Goal: Task Accomplishment & Management: Use online tool/utility

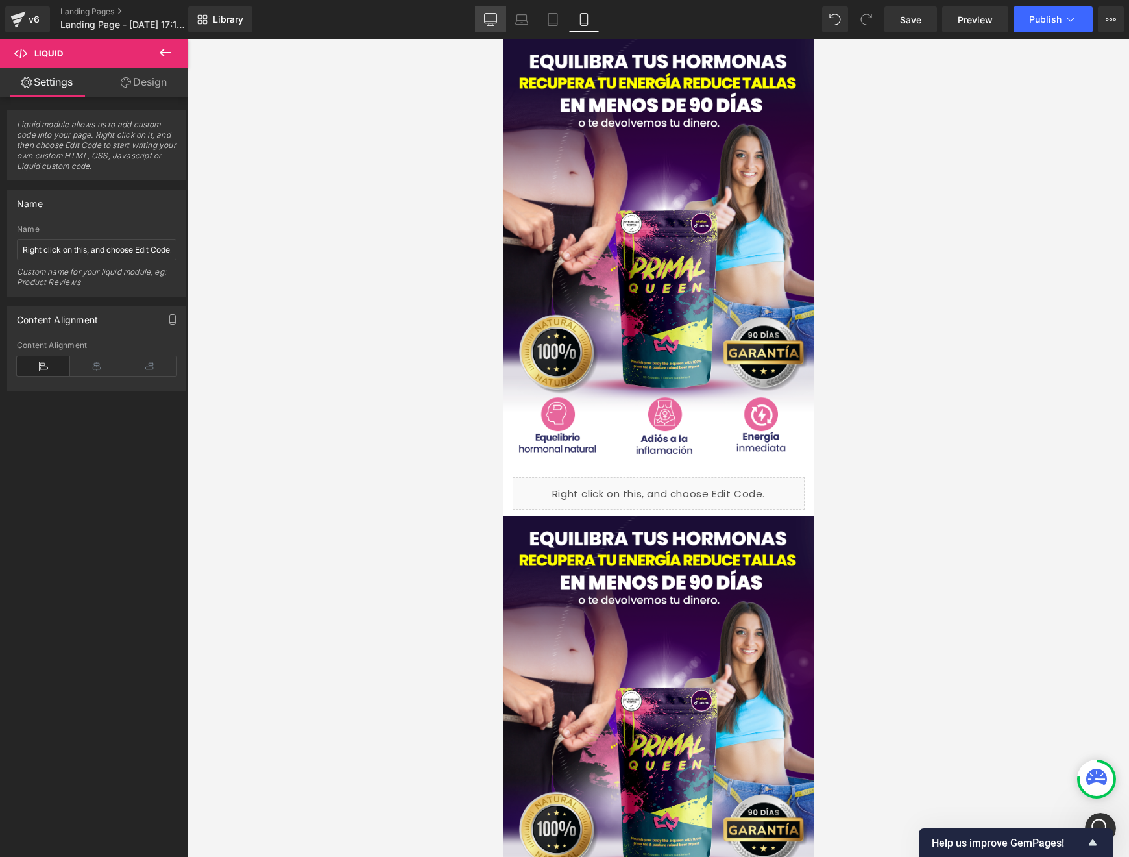
click at [499, 19] on link "Desktop" at bounding box center [490, 19] width 31 height 26
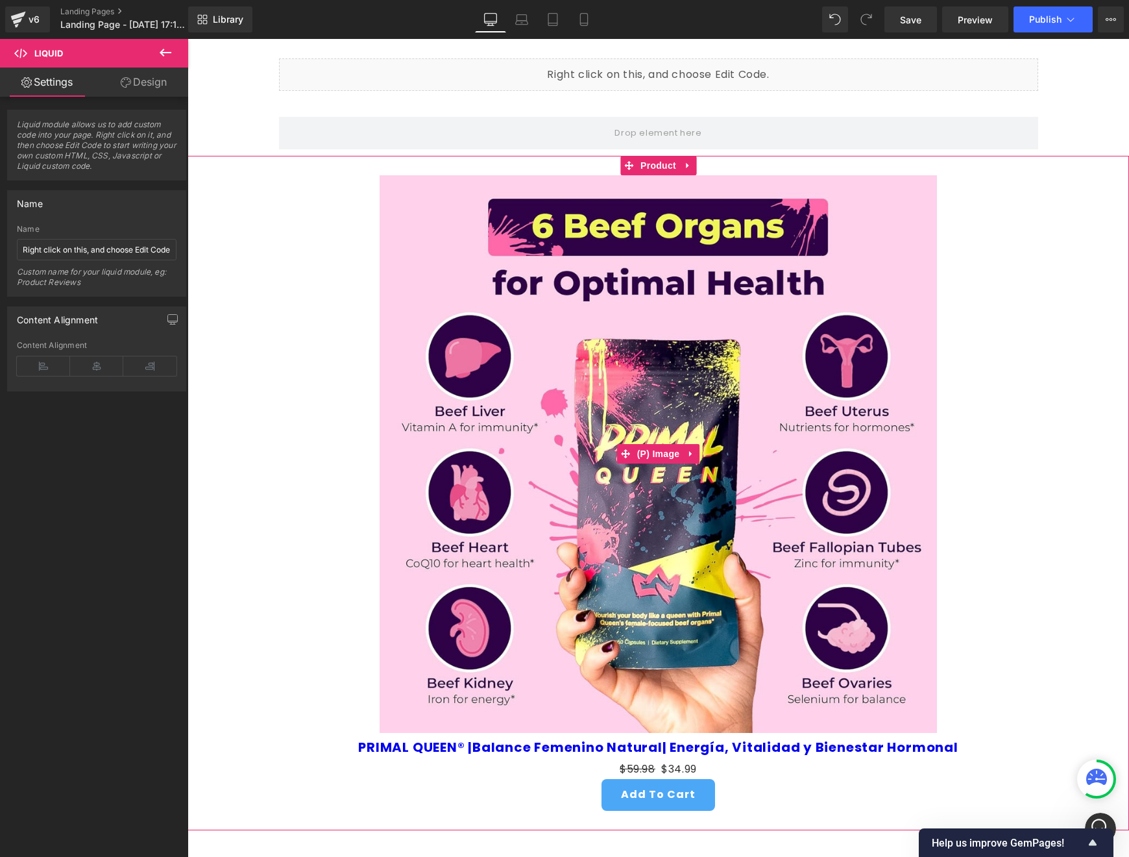
scroll to position [164, 0]
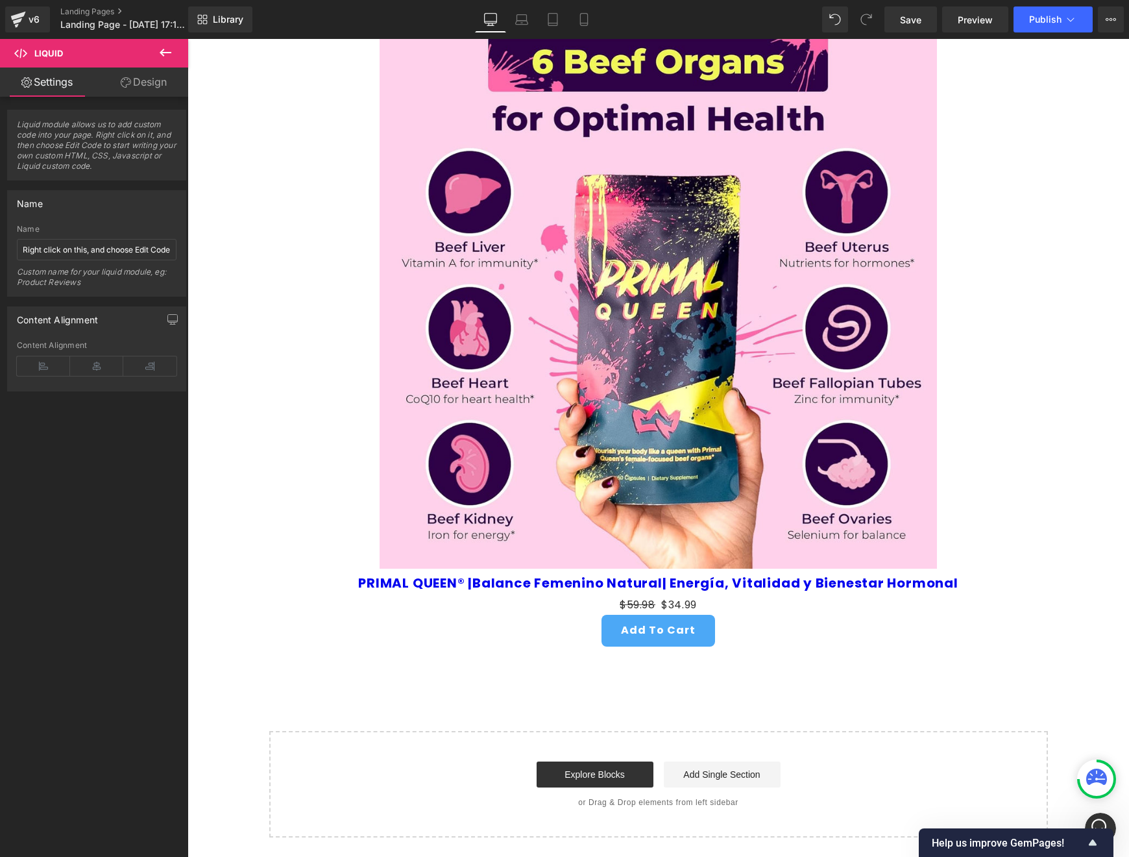
click at [169, 53] on icon at bounding box center [166, 53] width 16 height 16
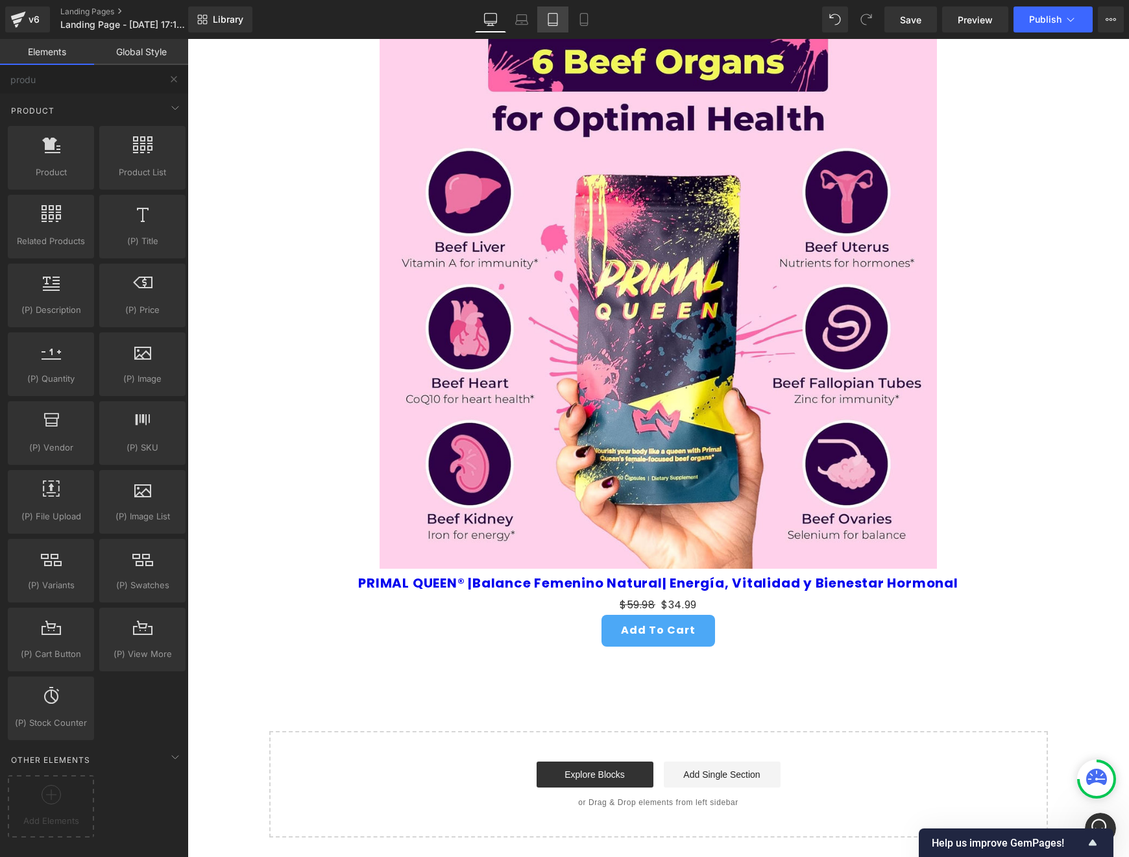
click at [543, 18] on link "Tablet" at bounding box center [552, 19] width 31 height 26
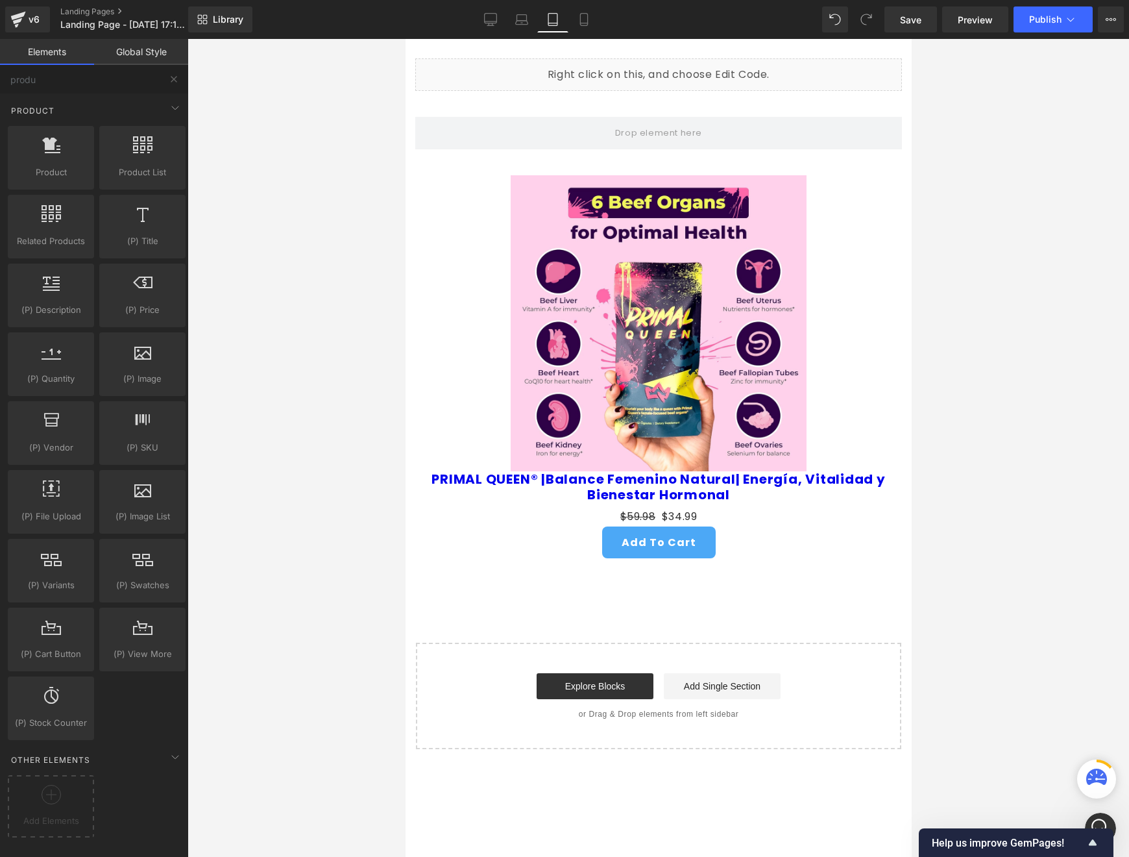
scroll to position [0, 0]
click at [590, 16] on icon at bounding box center [584, 19] width 13 height 13
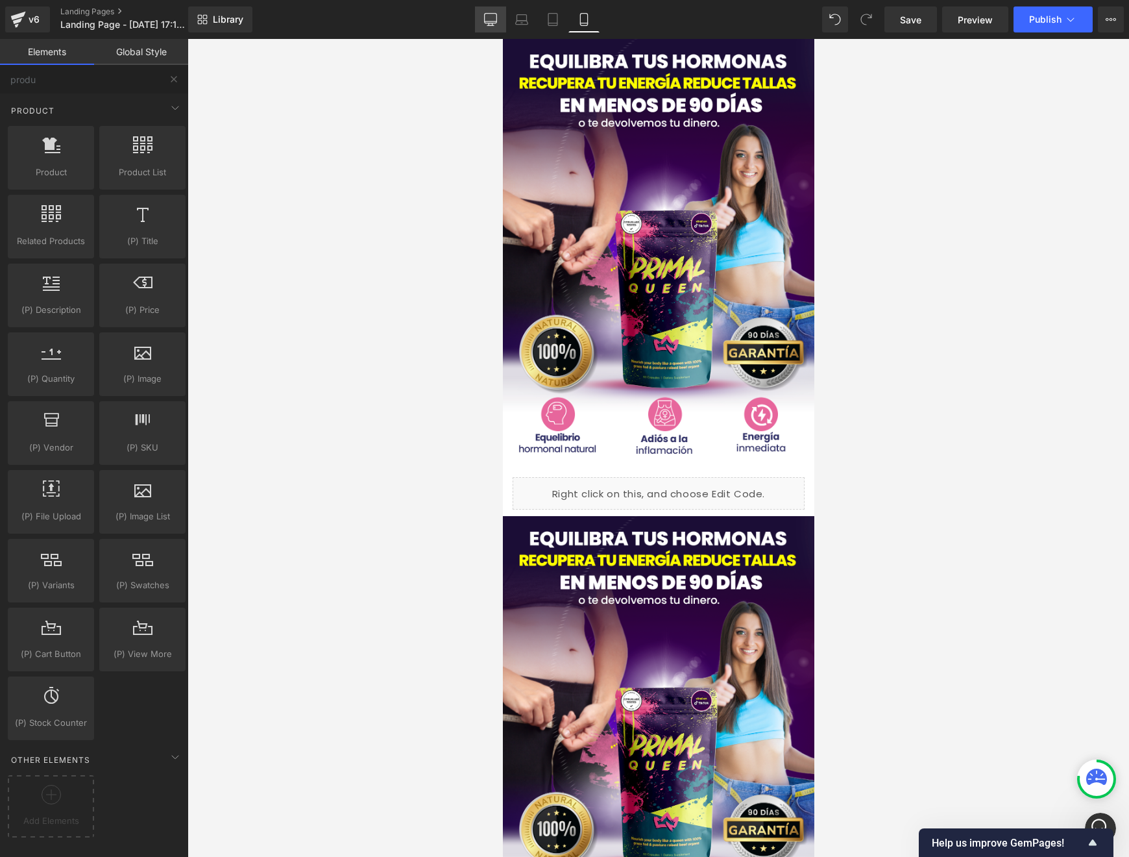
click at [495, 16] on icon at bounding box center [490, 19] width 13 height 13
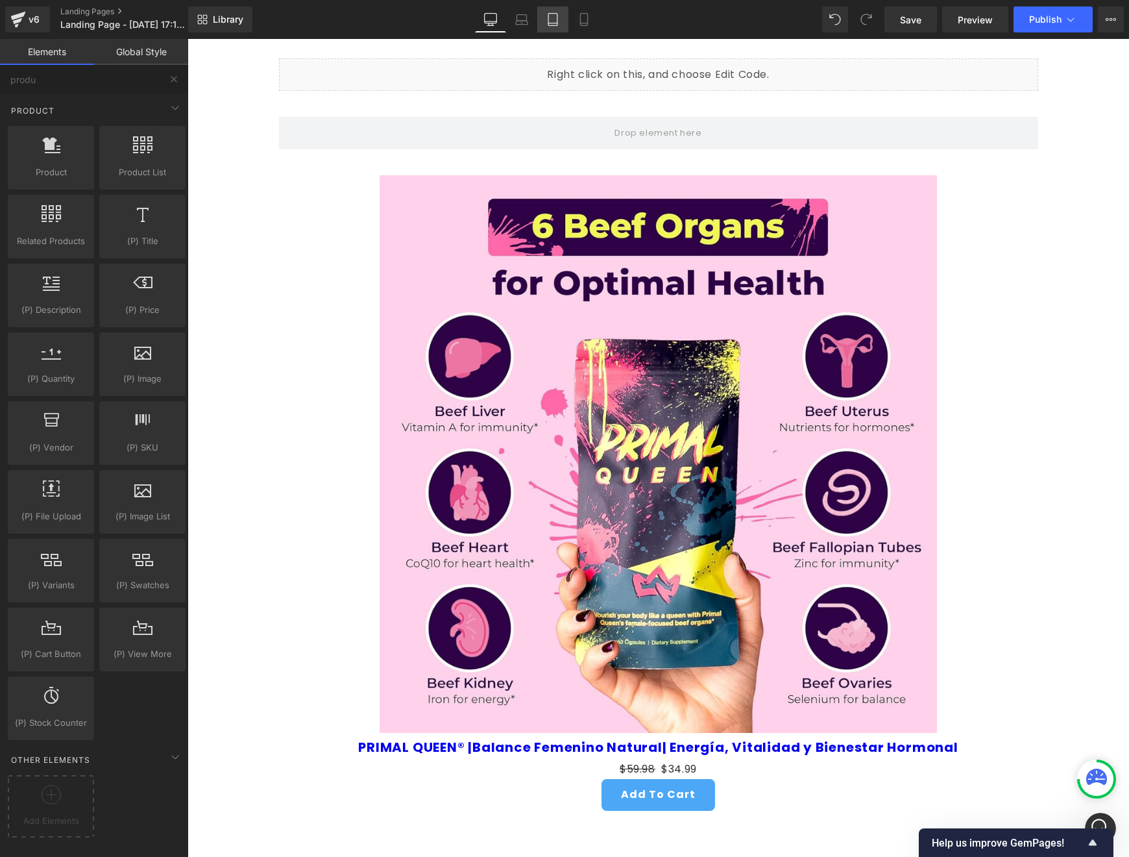
click at [549, 19] on icon at bounding box center [552, 20] width 9 height 12
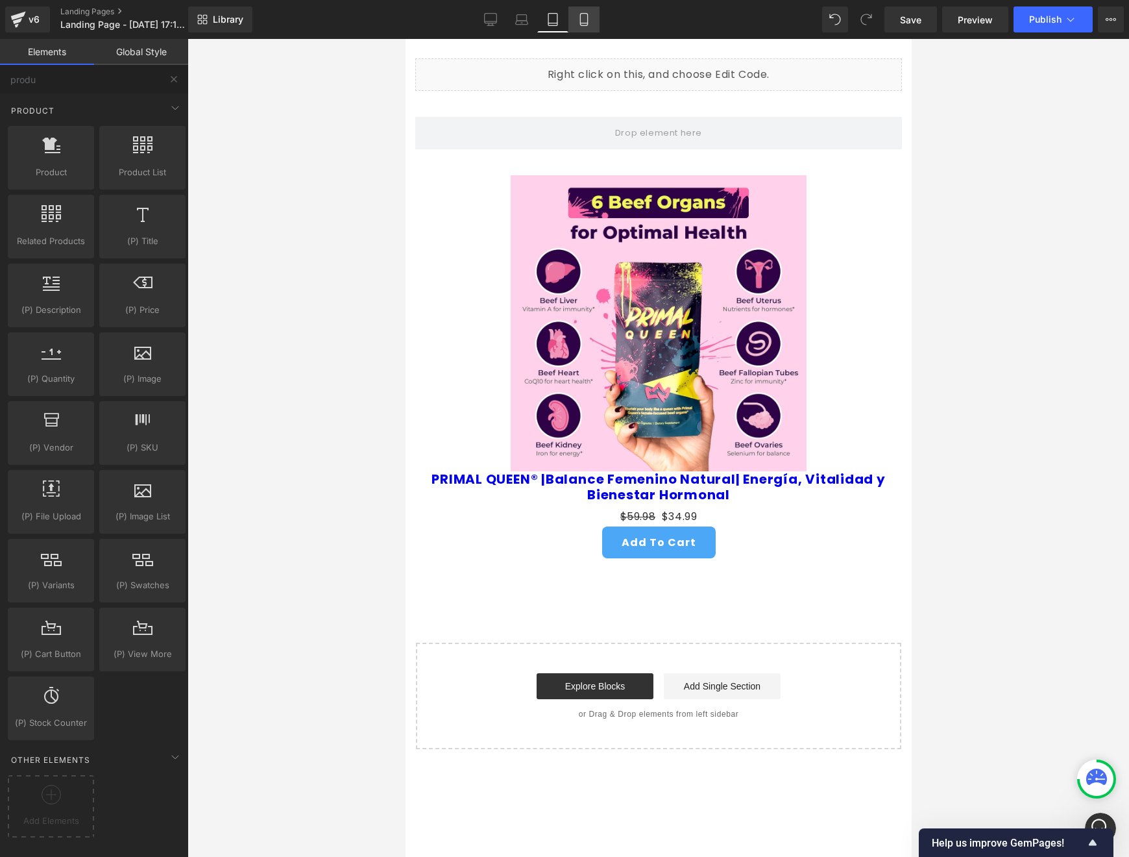
click at [580, 15] on icon at bounding box center [584, 19] width 13 height 13
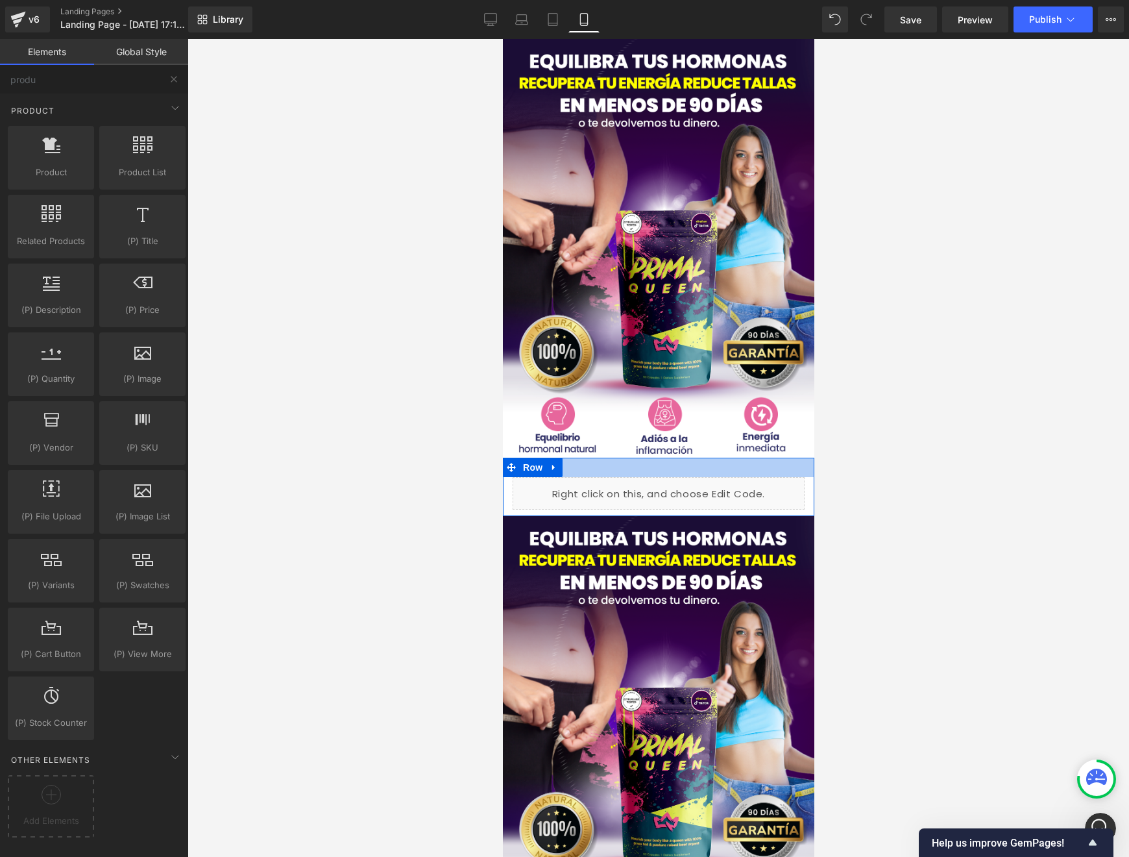
click at [589, 471] on div at bounding box center [658, 467] width 312 height 19
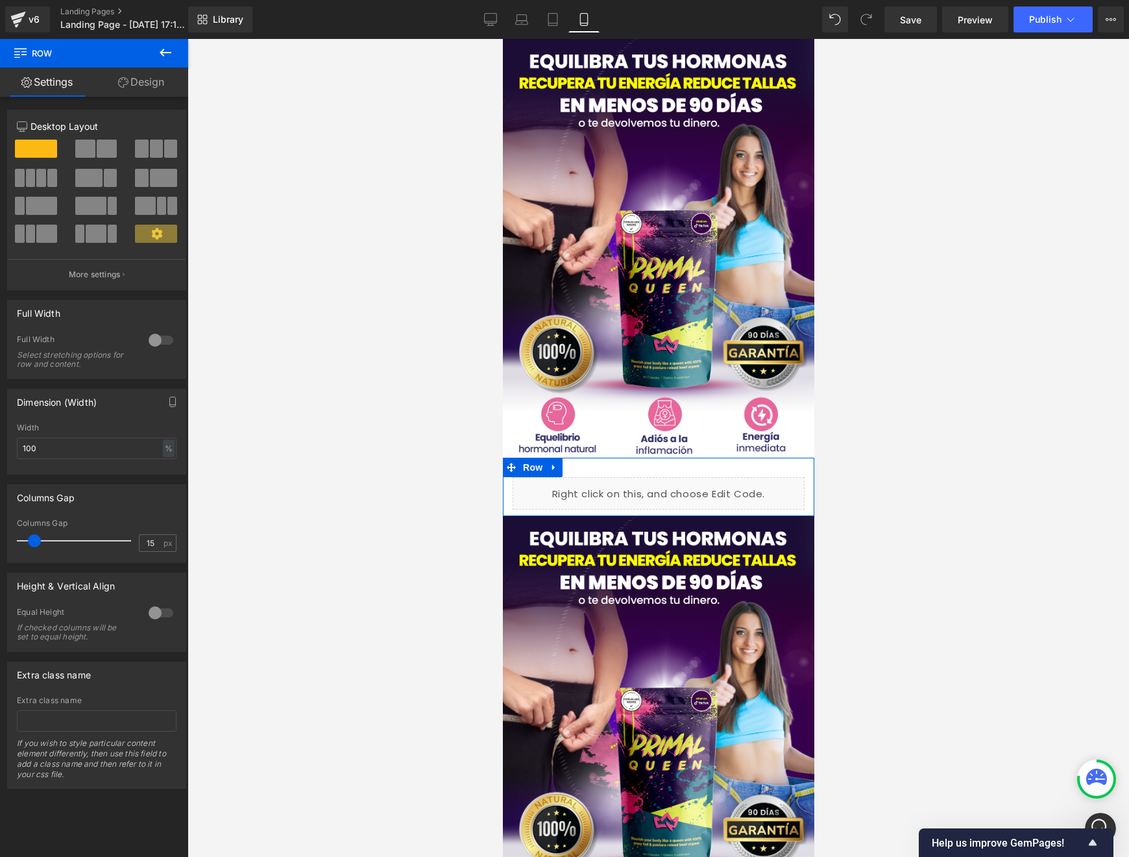
click at [589, 471] on div at bounding box center [658, 467] width 312 height 19
click at [143, 81] on link "Design" at bounding box center [141, 82] width 94 height 29
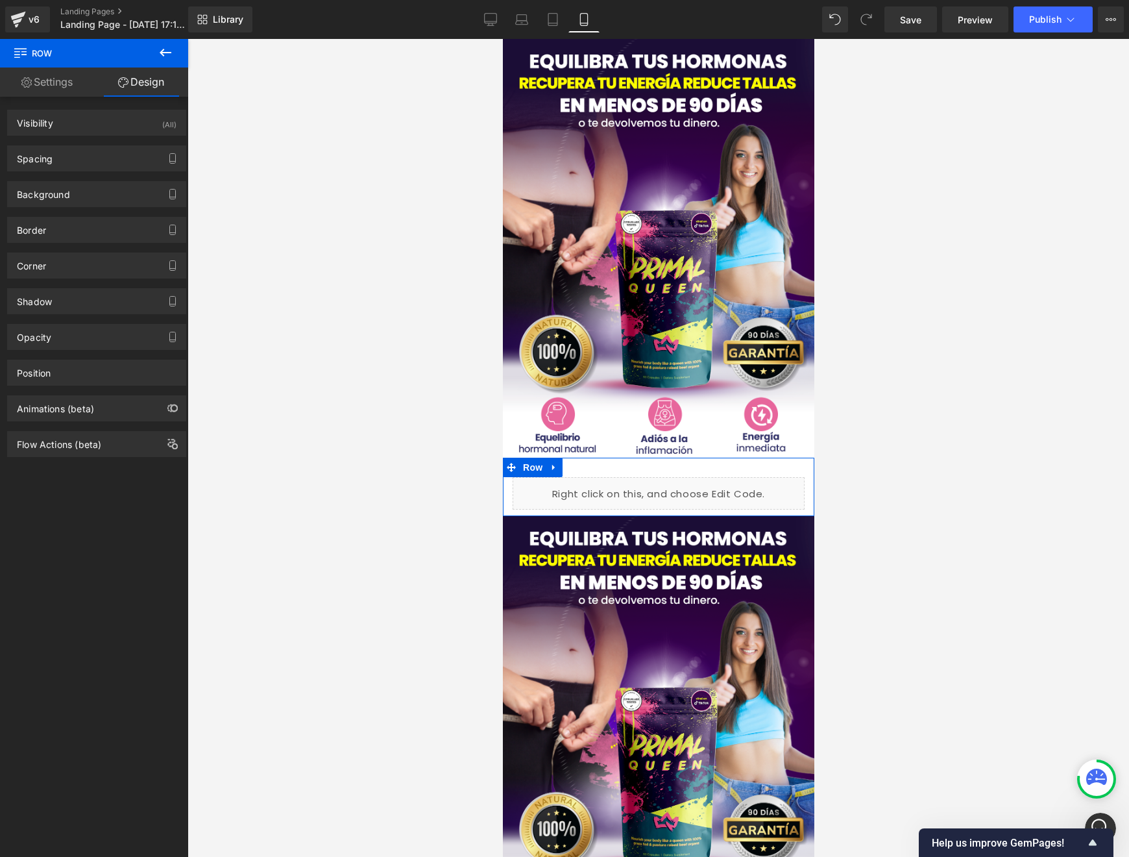
click at [74, 77] on link "Settings" at bounding box center [47, 82] width 94 height 29
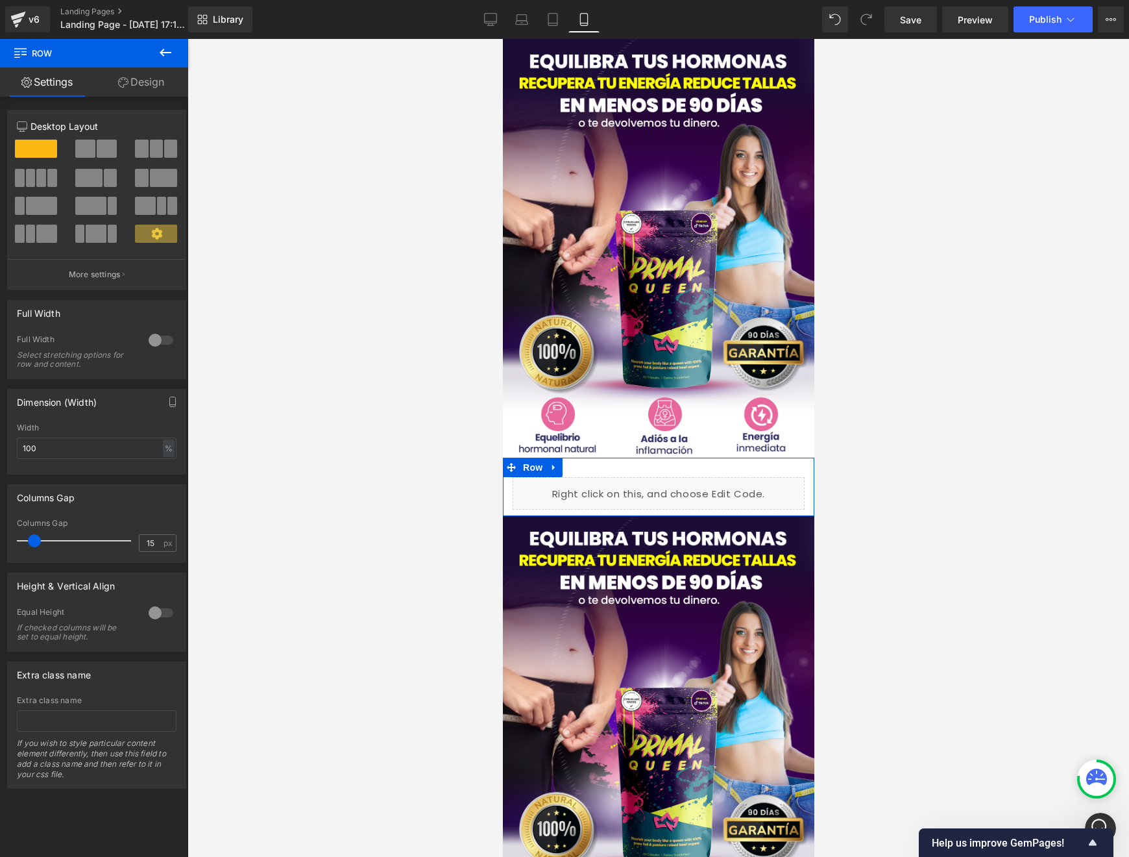
click at [130, 84] on link "Design" at bounding box center [141, 82] width 94 height 29
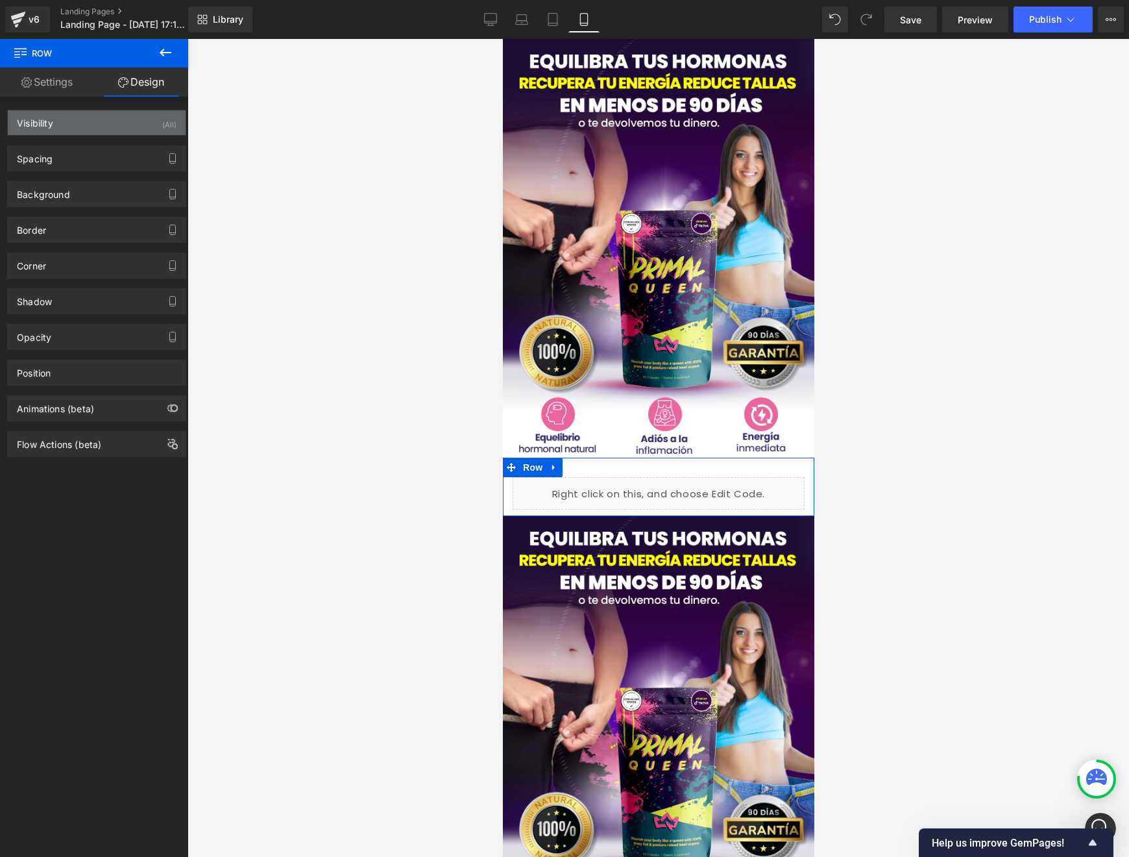
click at [77, 127] on div "Visibility (All)" at bounding box center [97, 122] width 178 height 25
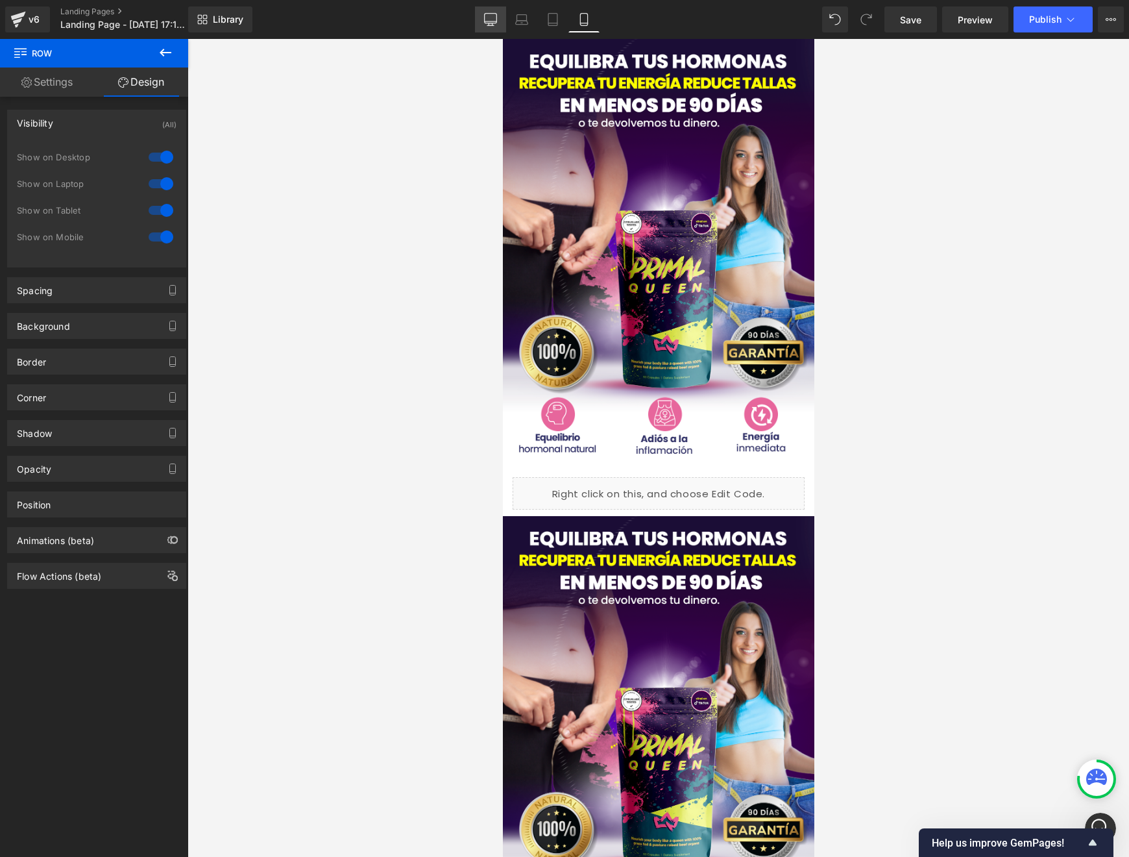
click at [498, 16] on link "Desktop" at bounding box center [490, 19] width 31 height 26
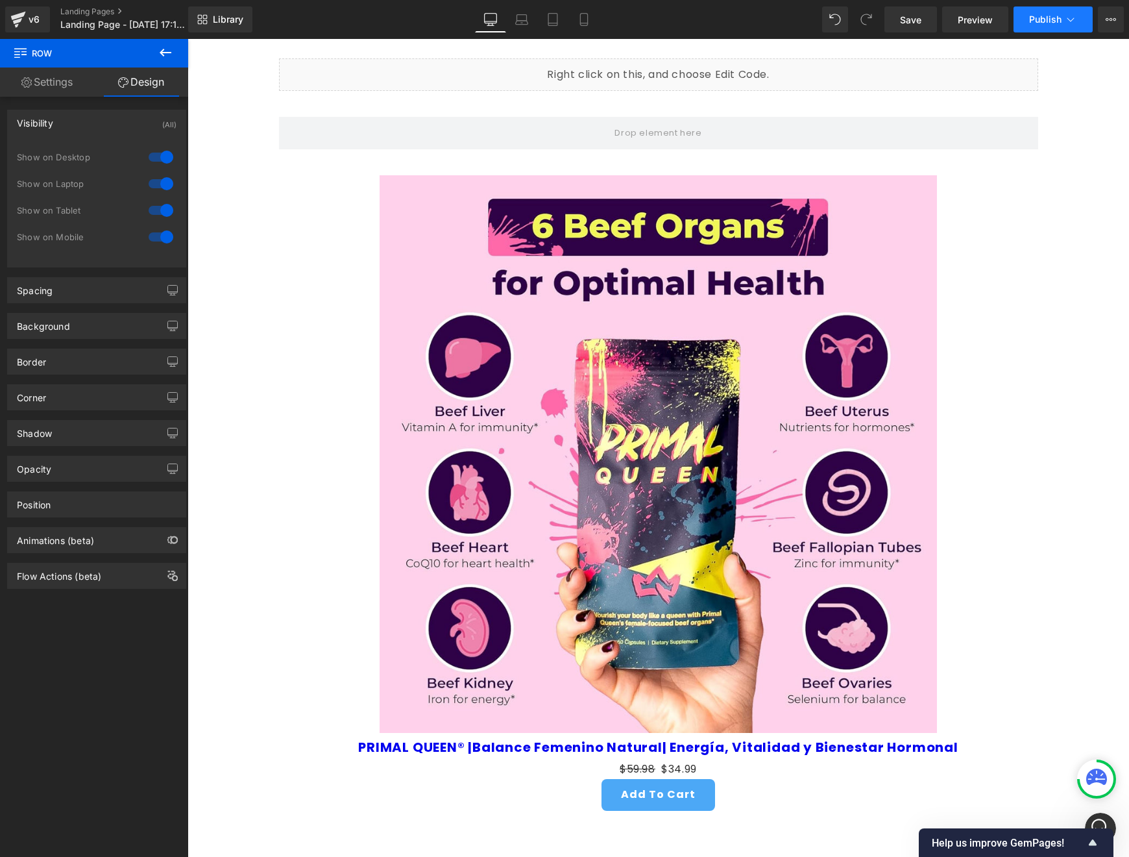
click at [1040, 18] on span "Publish" at bounding box center [1045, 19] width 32 height 10
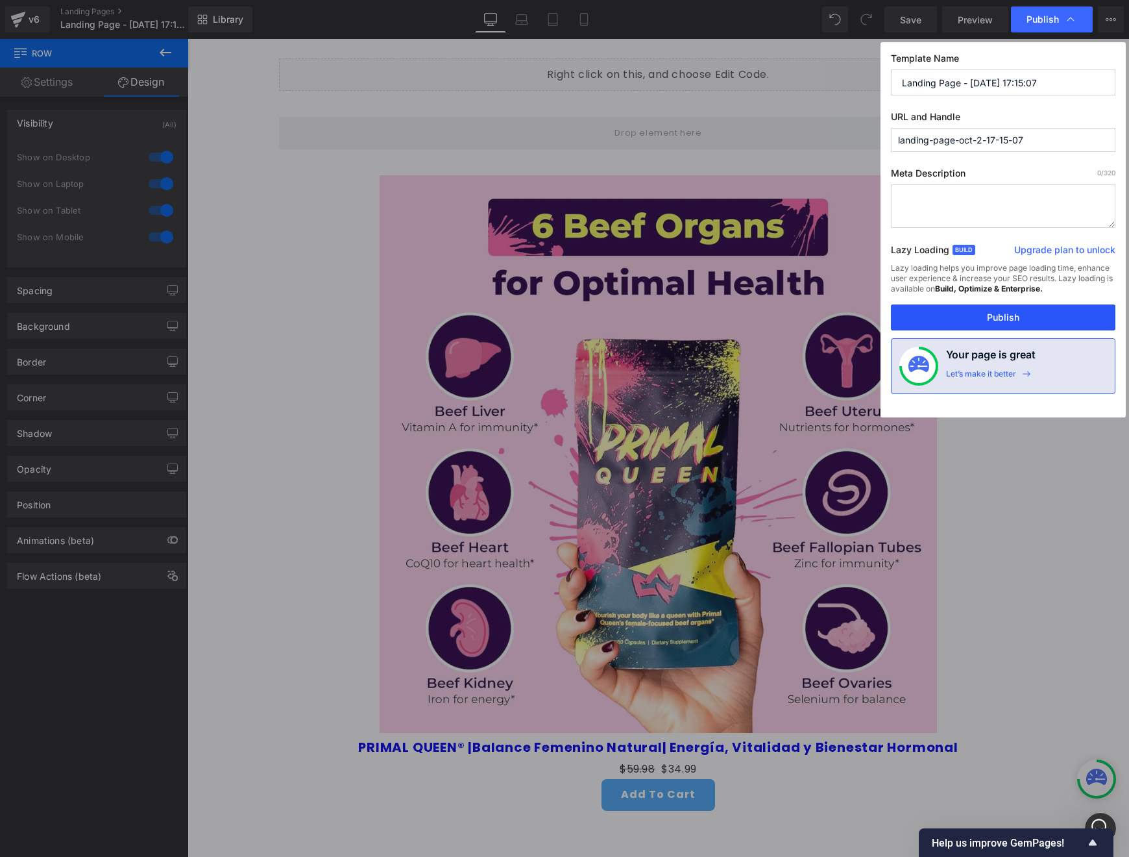
click at [955, 328] on button "Publish" at bounding box center [1003, 317] width 225 height 26
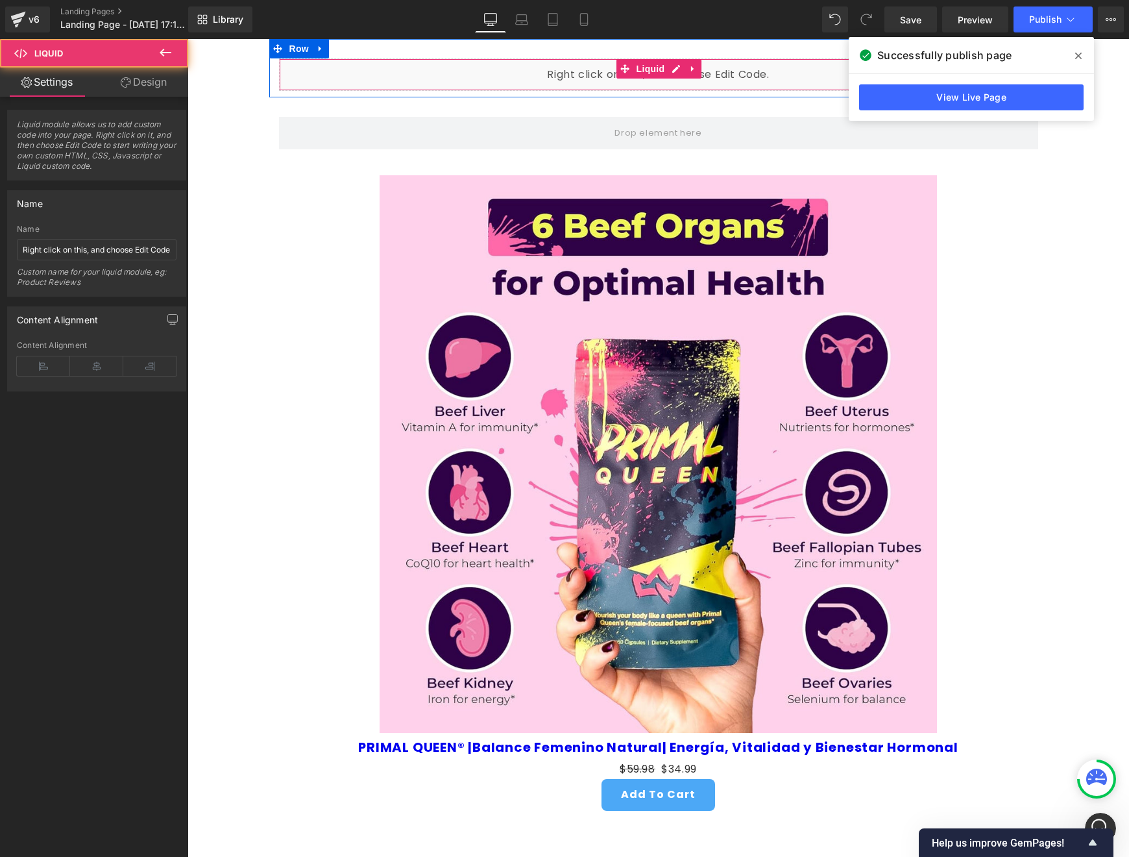
click at [558, 82] on div "Liquid" at bounding box center [658, 74] width 759 height 32
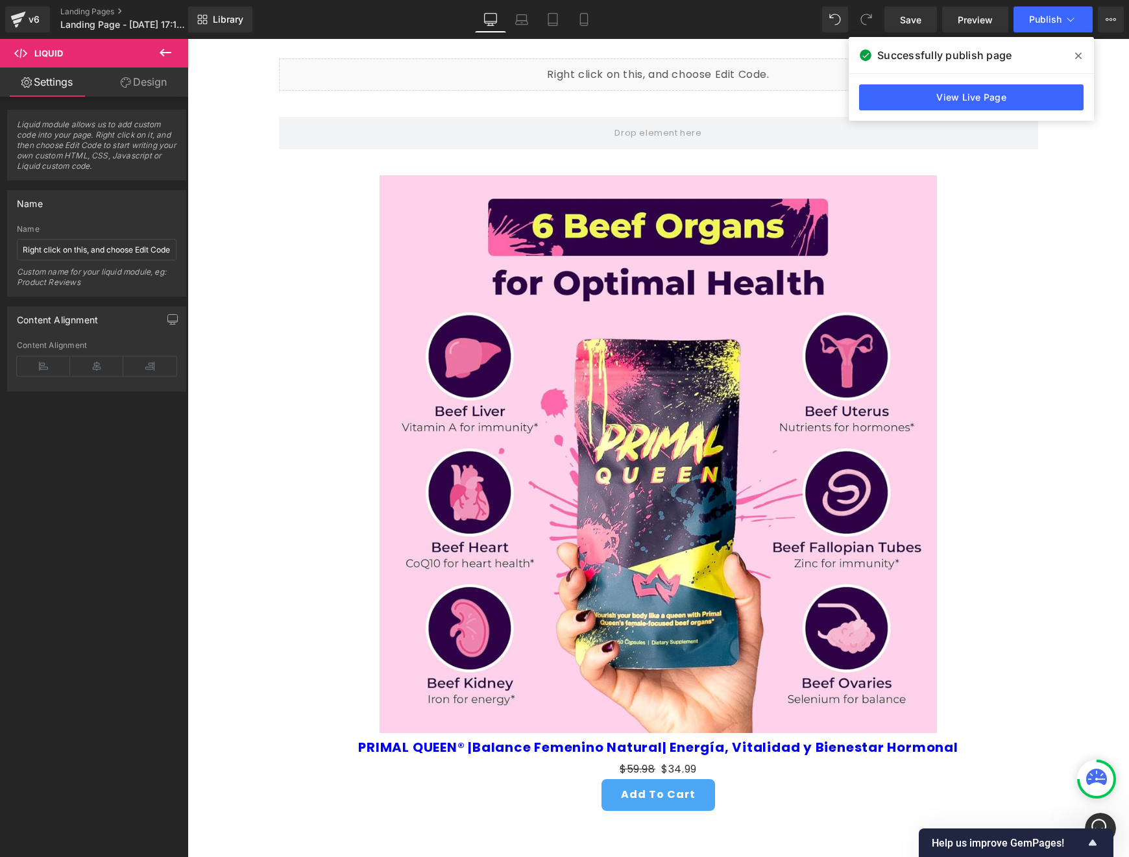
click at [1077, 49] on span at bounding box center [1078, 55] width 21 height 21
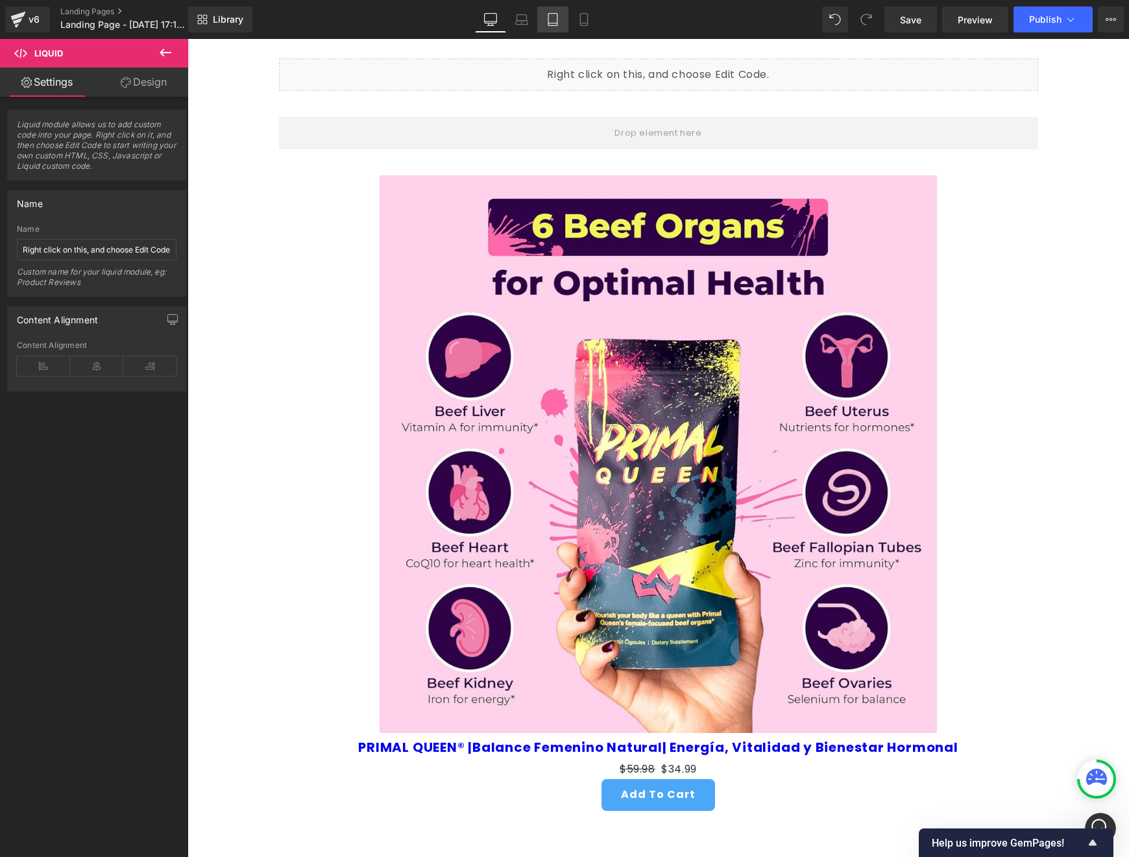
click at [563, 17] on link "Tablet" at bounding box center [552, 19] width 31 height 26
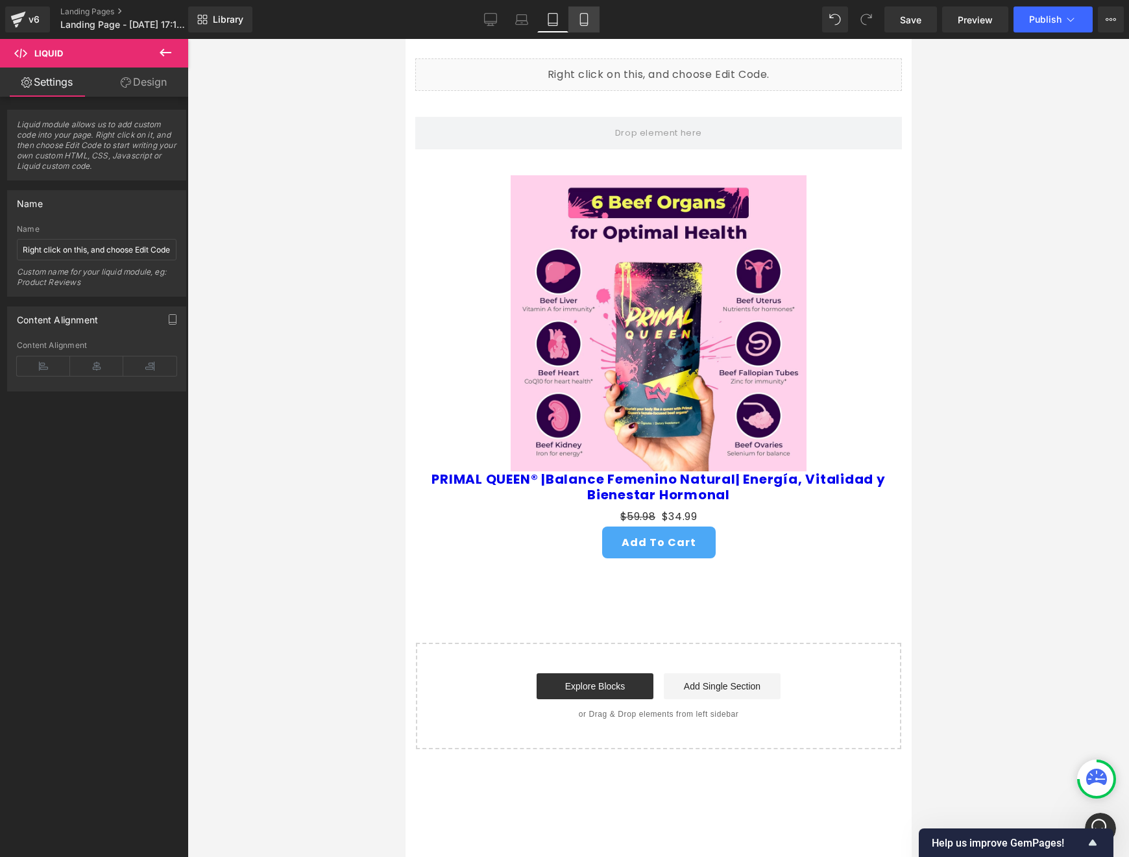
click at [585, 23] on icon at bounding box center [583, 23] width 7 height 0
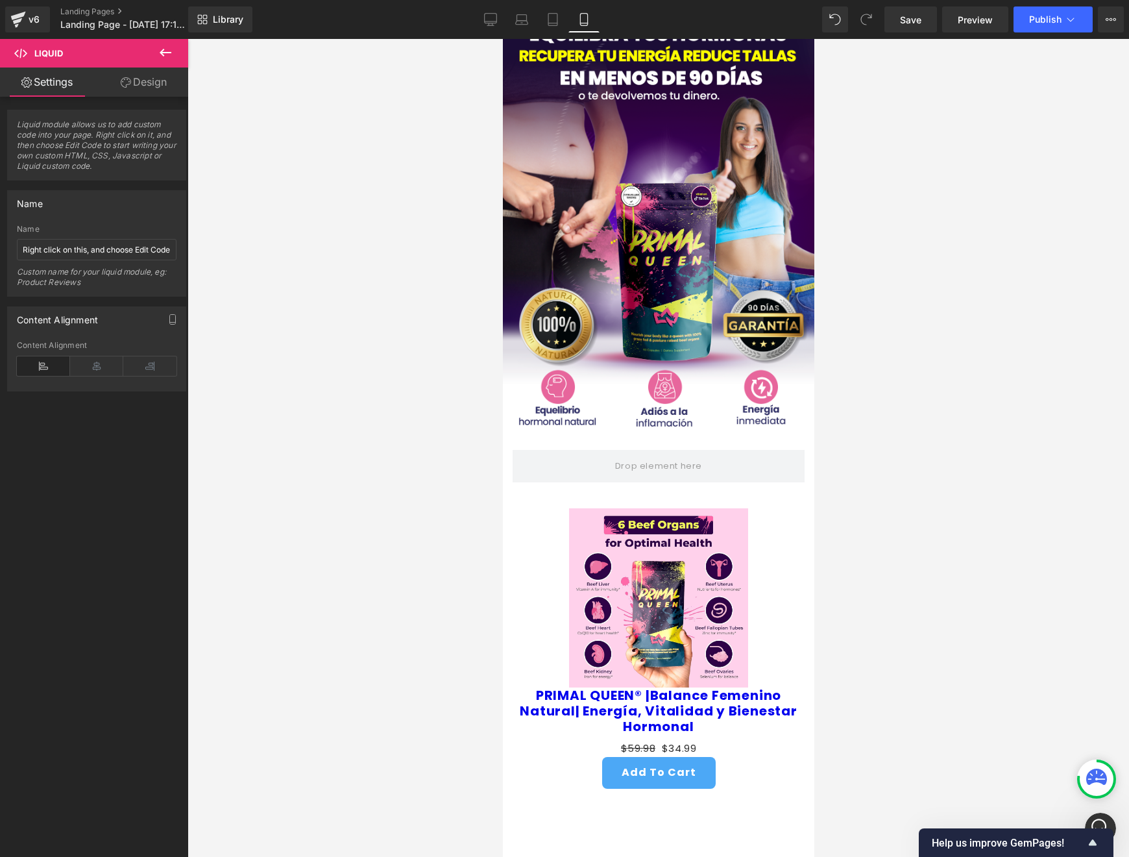
scroll to position [683, 0]
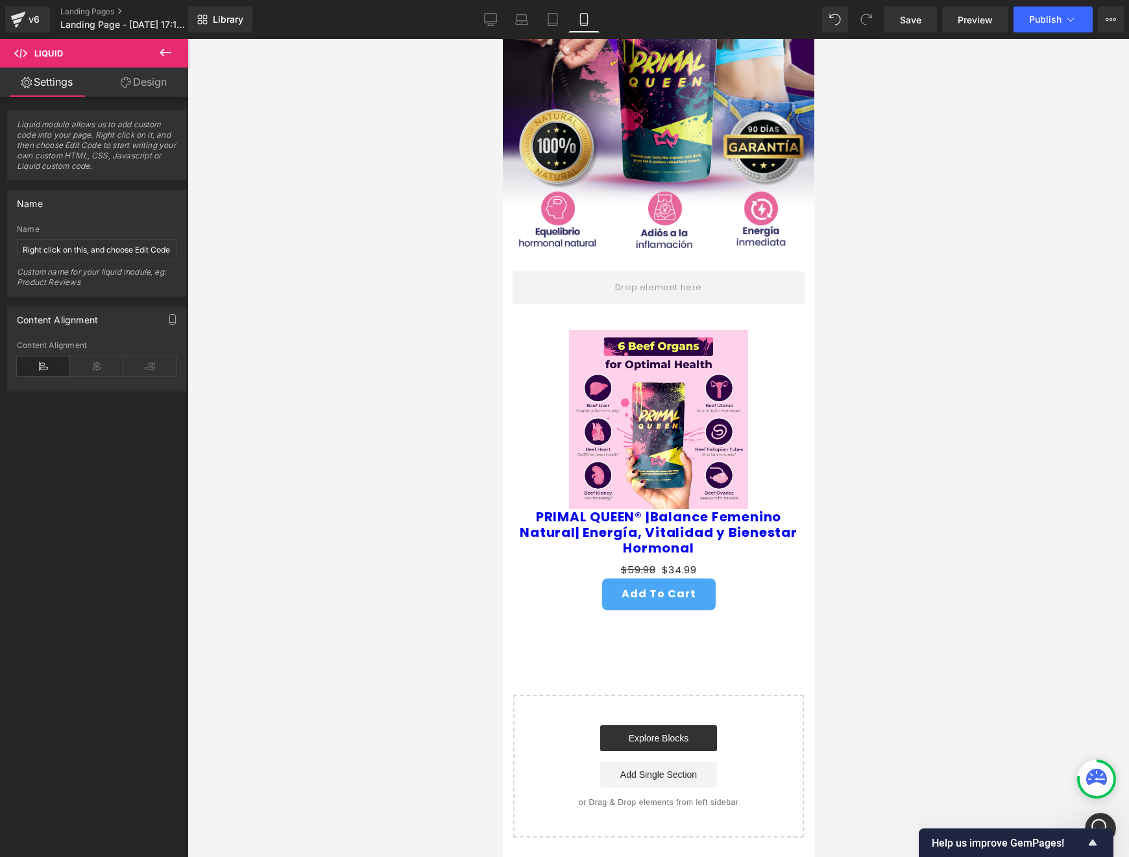
click at [778, 425] on div "Sale Off" at bounding box center [658, 419] width 299 height 179
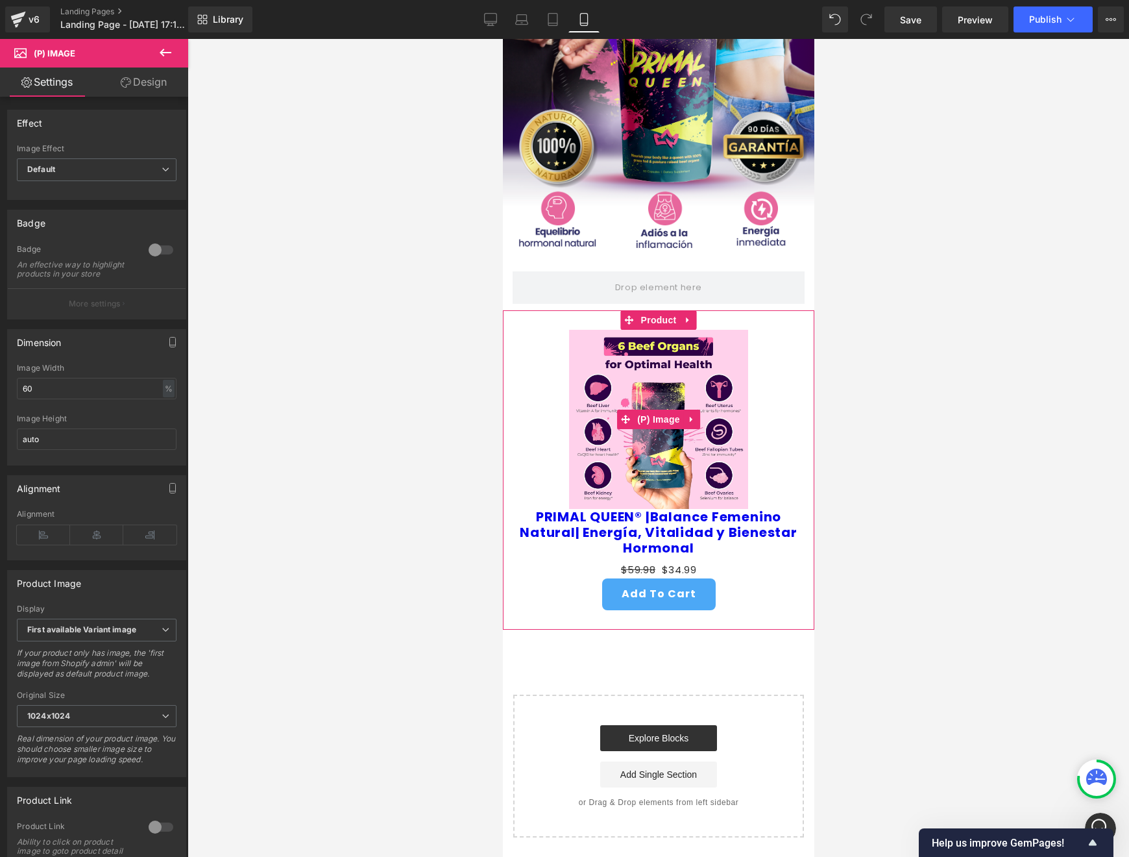
click at [654, 469] on img at bounding box center [658, 419] width 179 height 179
click at [600, 565] on div "$59.98 $34.99" at bounding box center [658, 570] width 299 height 18
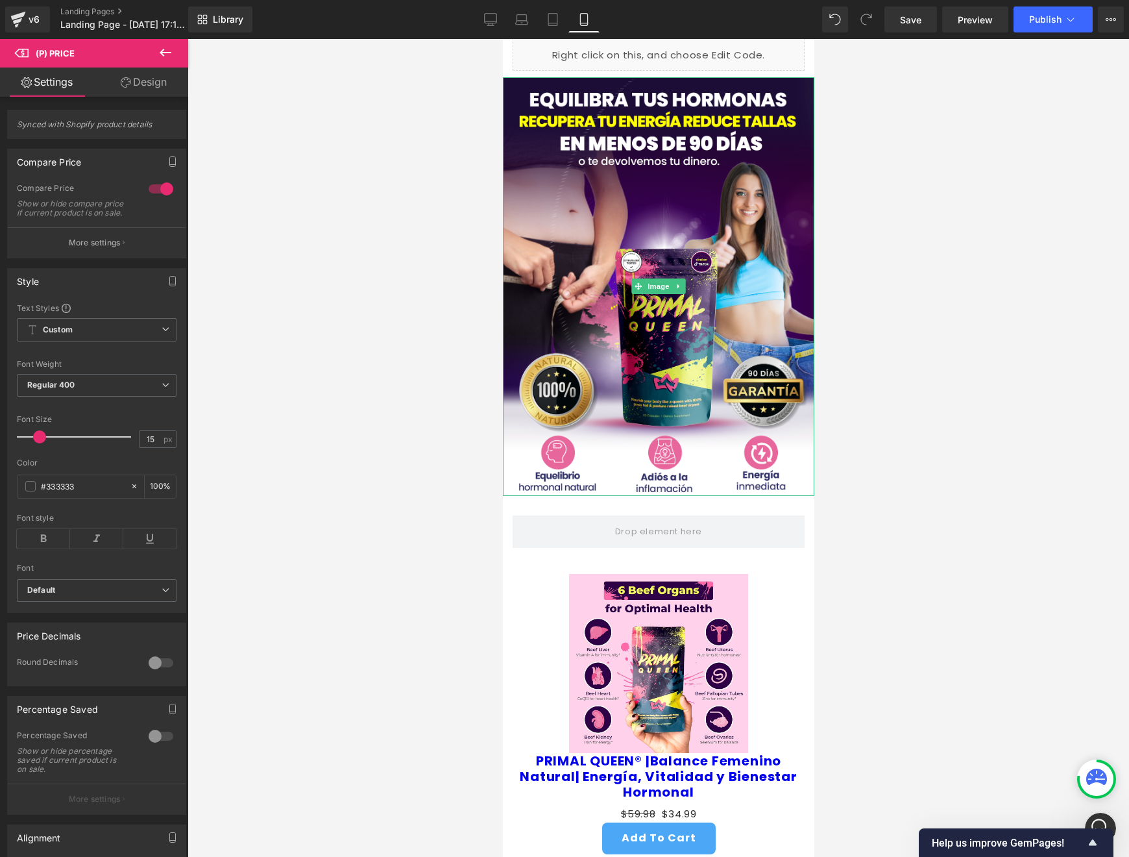
scroll to position [175, 0]
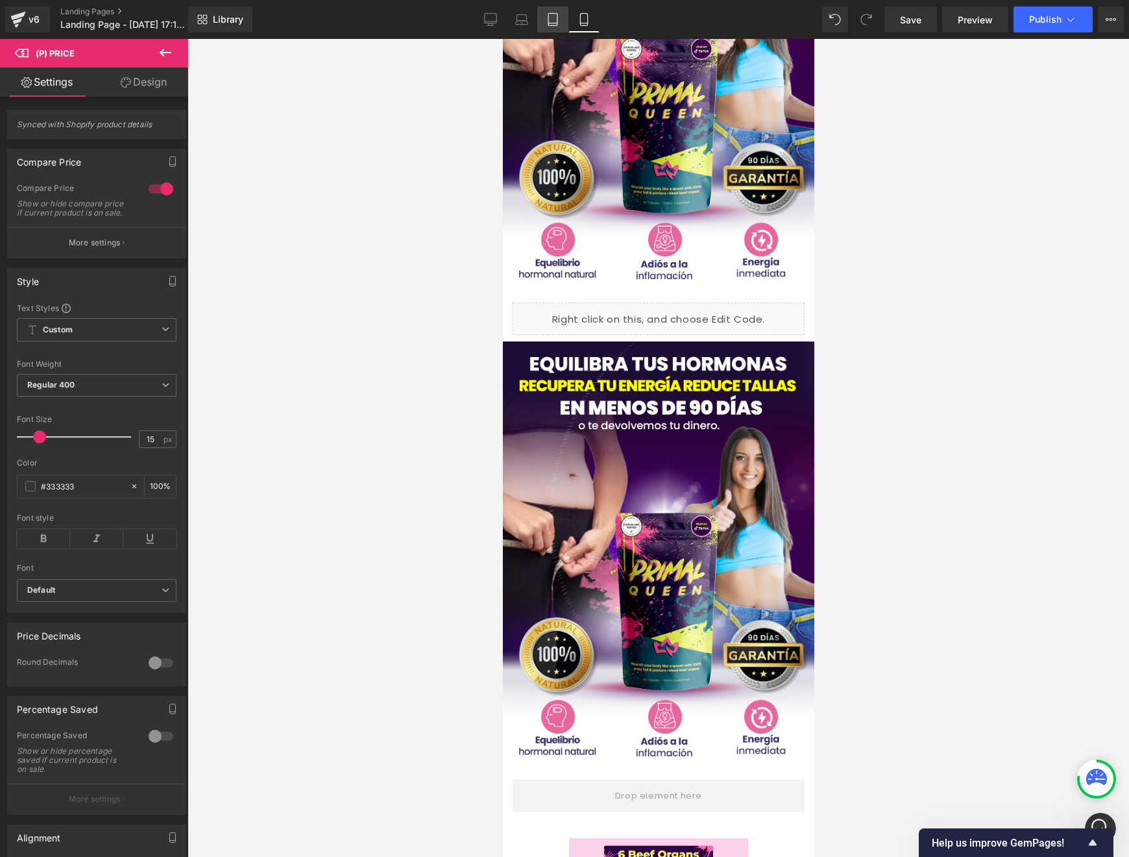
click at [545, 14] on link "Tablet" at bounding box center [552, 19] width 31 height 26
type input "16"
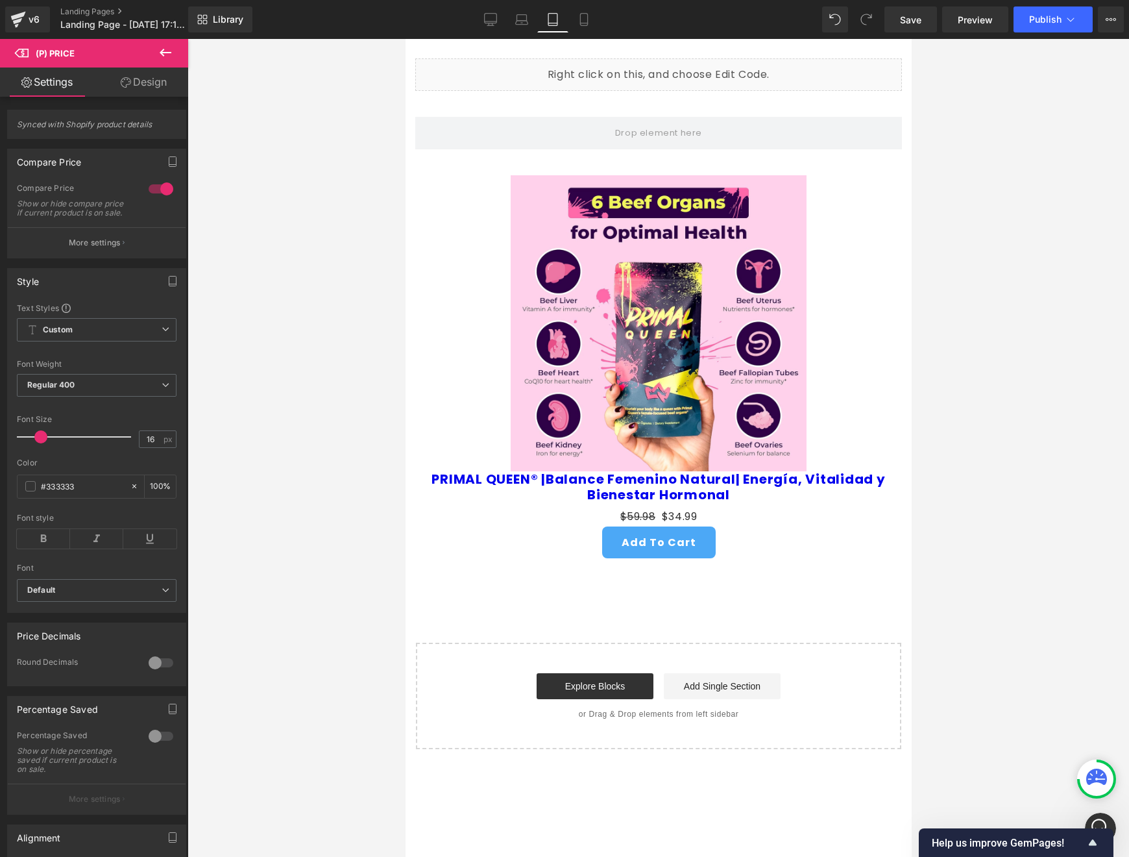
scroll to position [0, 0]
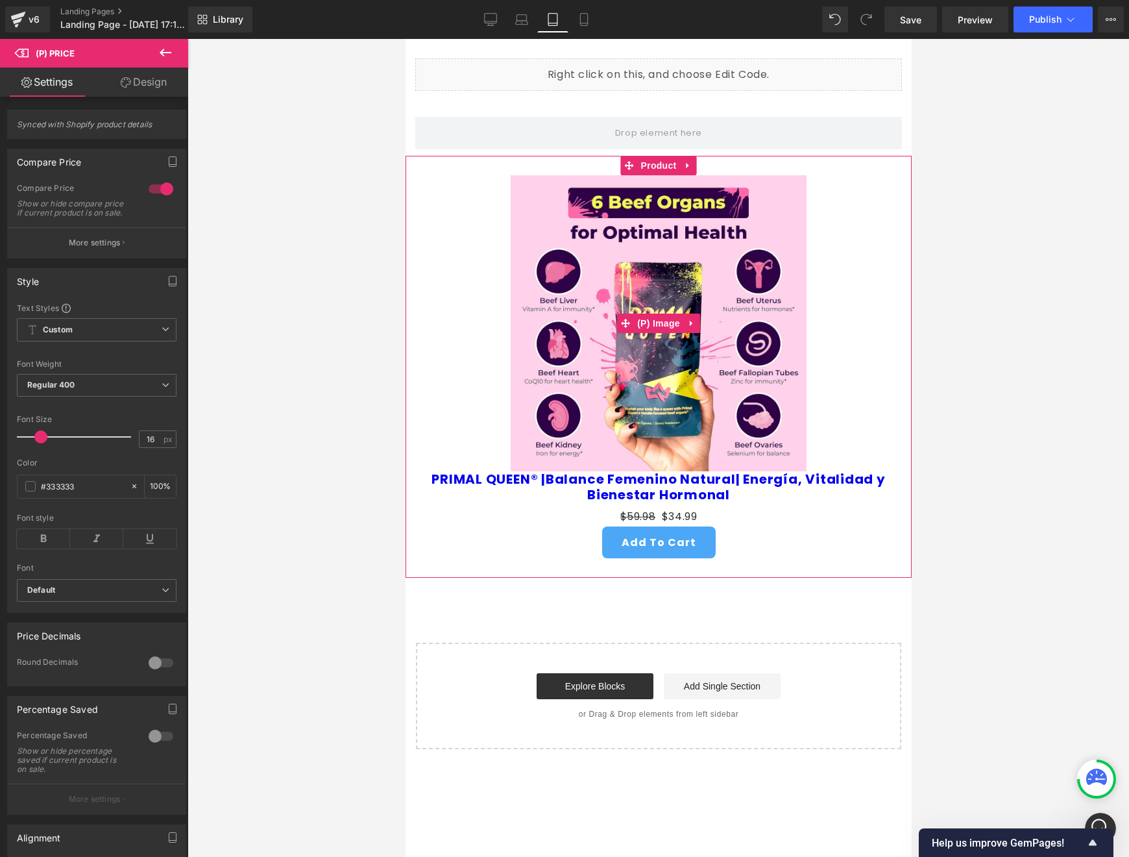
click at [502, 297] on div "Sale Off" at bounding box center [658, 323] width 493 height 296
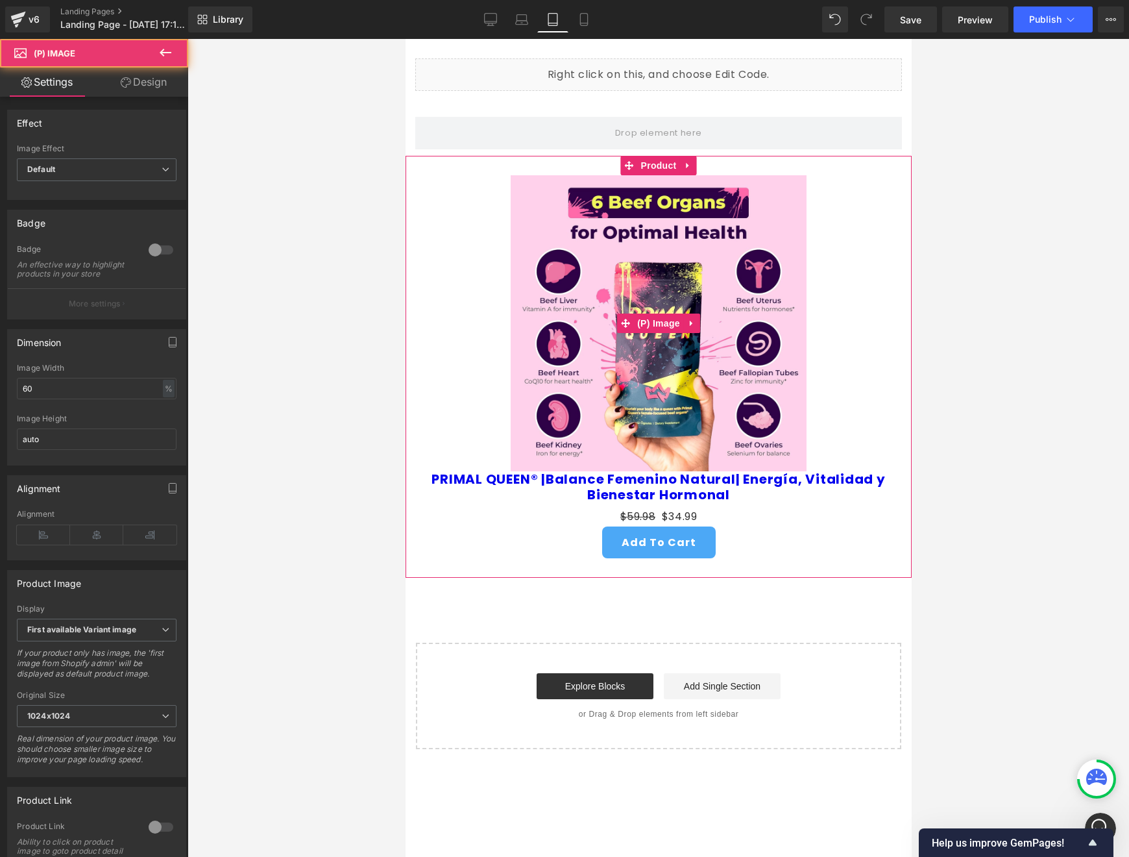
click at [582, 254] on img at bounding box center [658, 323] width 296 height 296
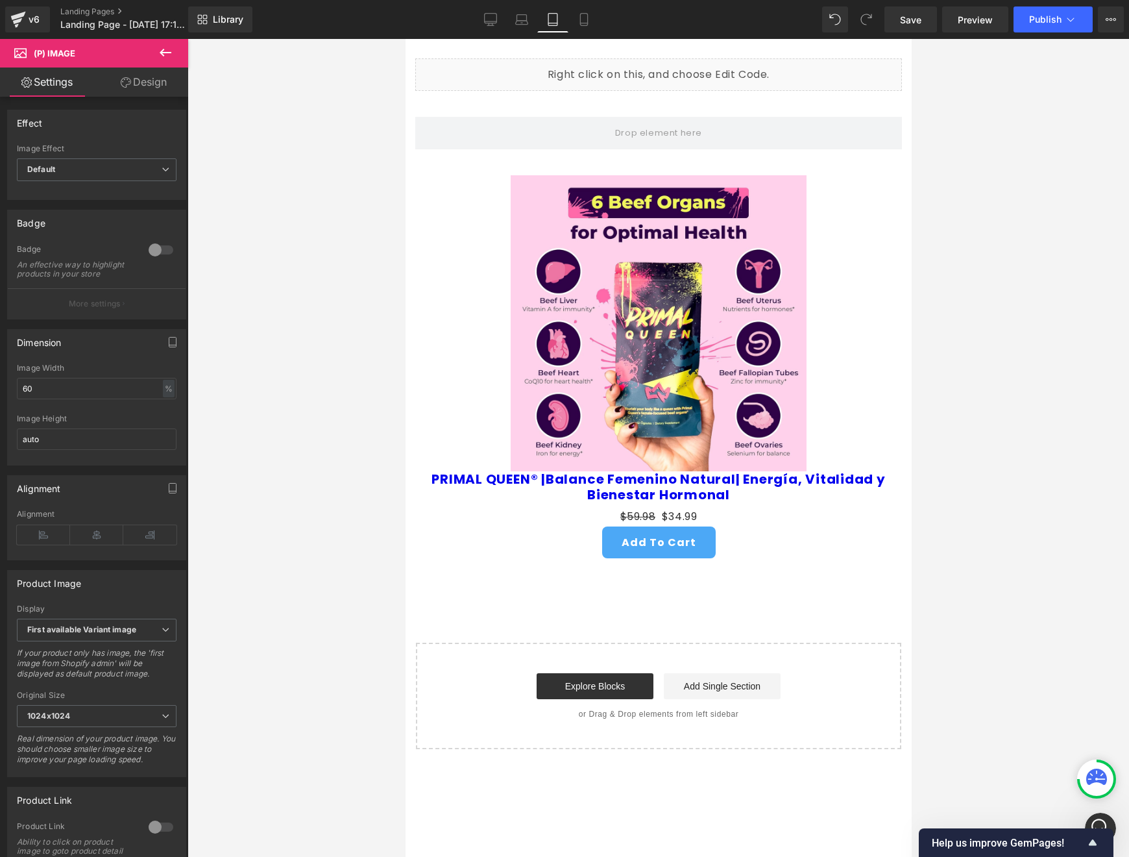
click at [151, 73] on link "Design" at bounding box center [144, 82] width 94 height 29
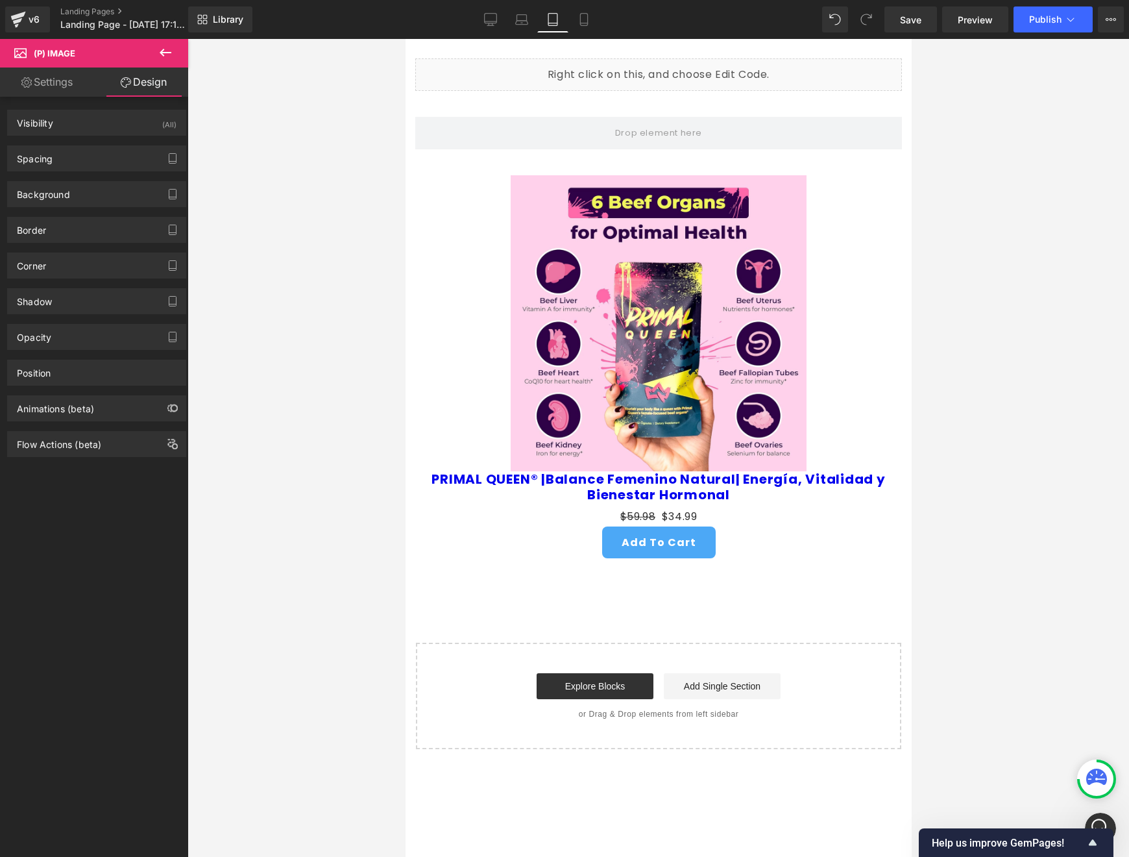
click at [73, 83] on link "Settings" at bounding box center [47, 82] width 94 height 29
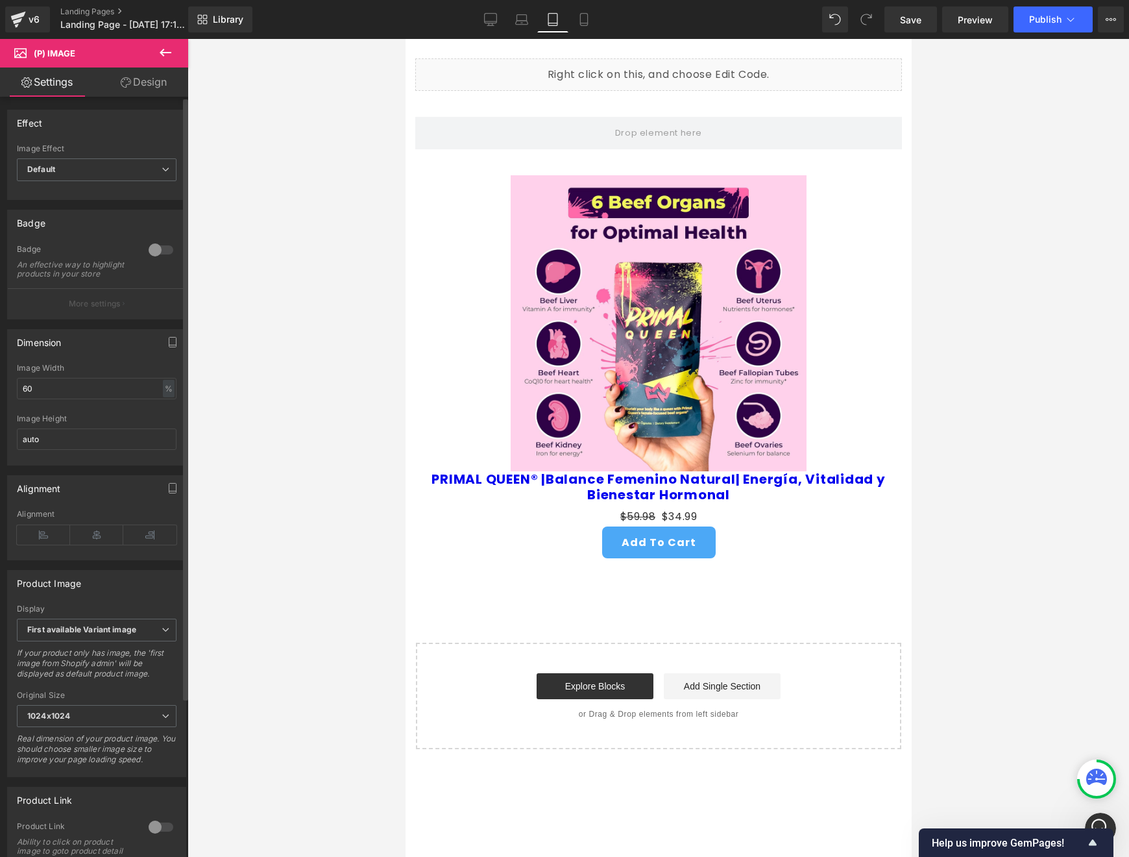
click at [111, 308] on p "More settings" at bounding box center [95, 304] width 52 height 12
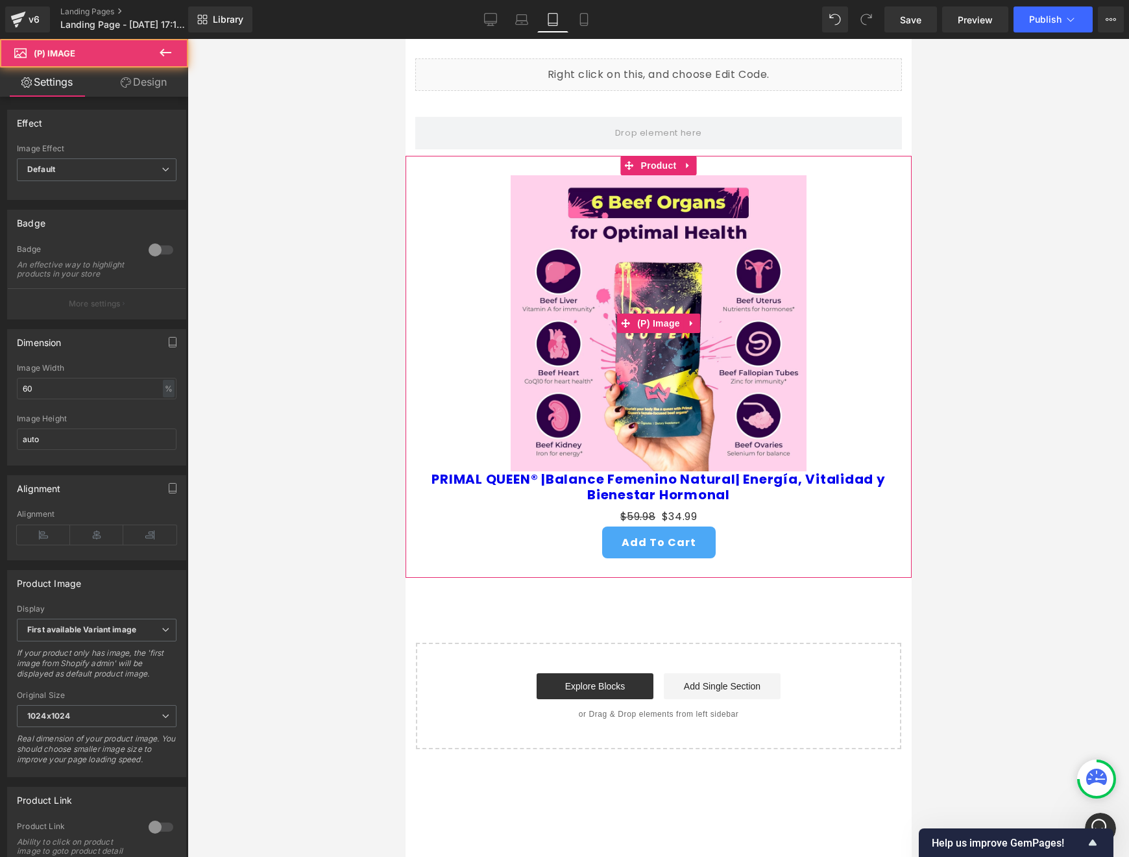
click at [672, 338] on img at bounding box center [658, 323] width 296 height 296
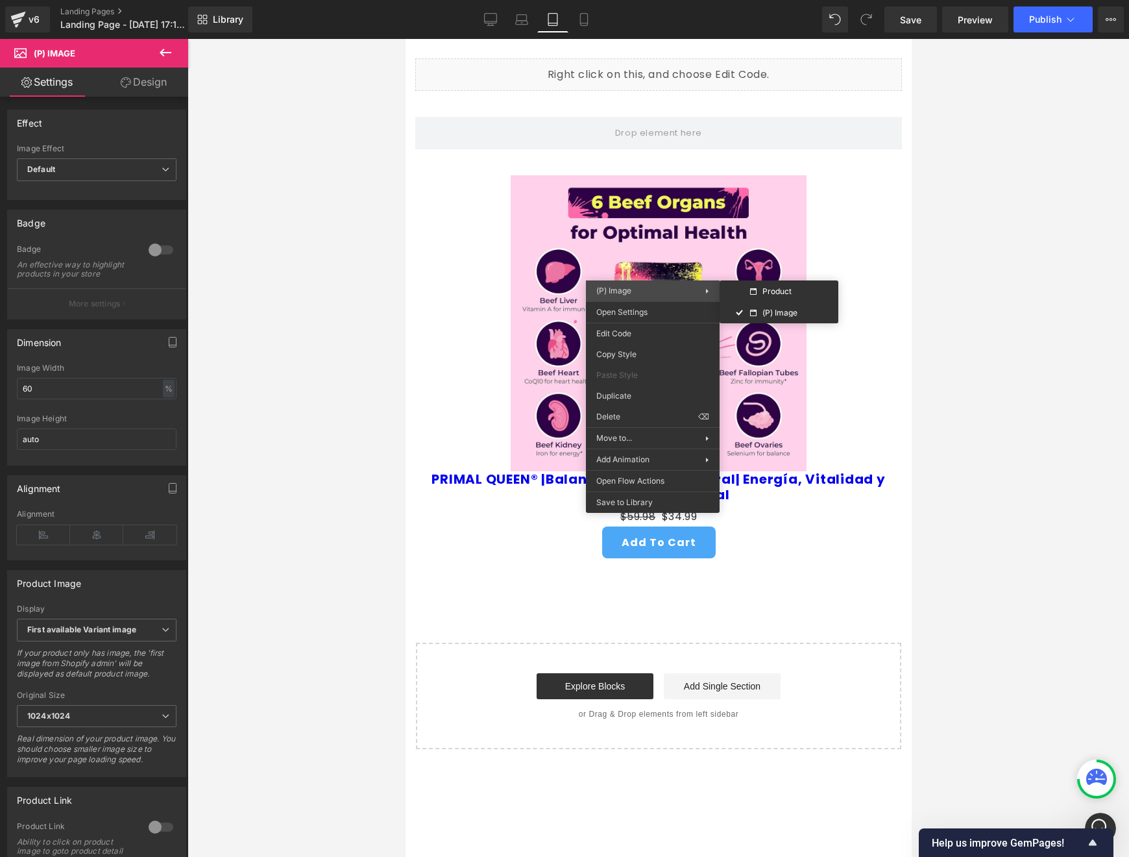
click at [662, 289] on span "(P) Image" at bounding box center [650, 291] width 109 height 12
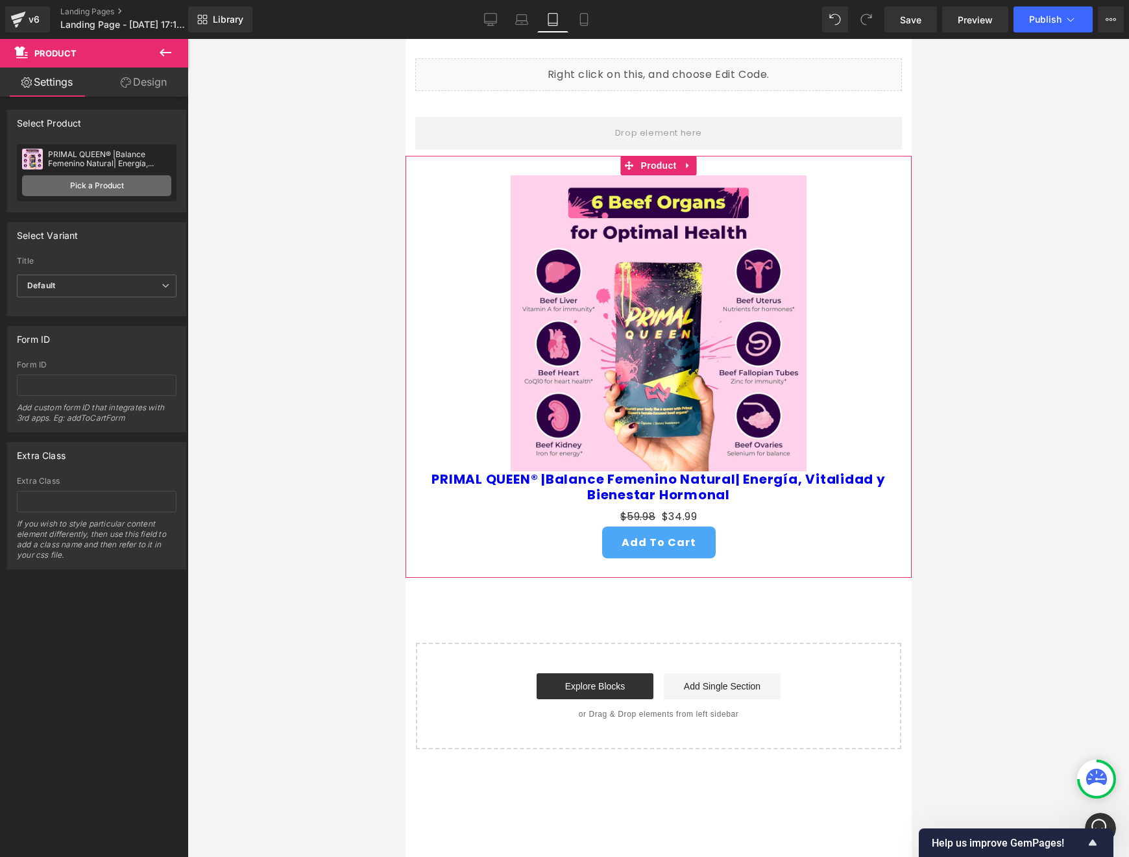
click at [80, 180] on link "Pick a Product" at bounding box center [96, 185] width 149 height 21
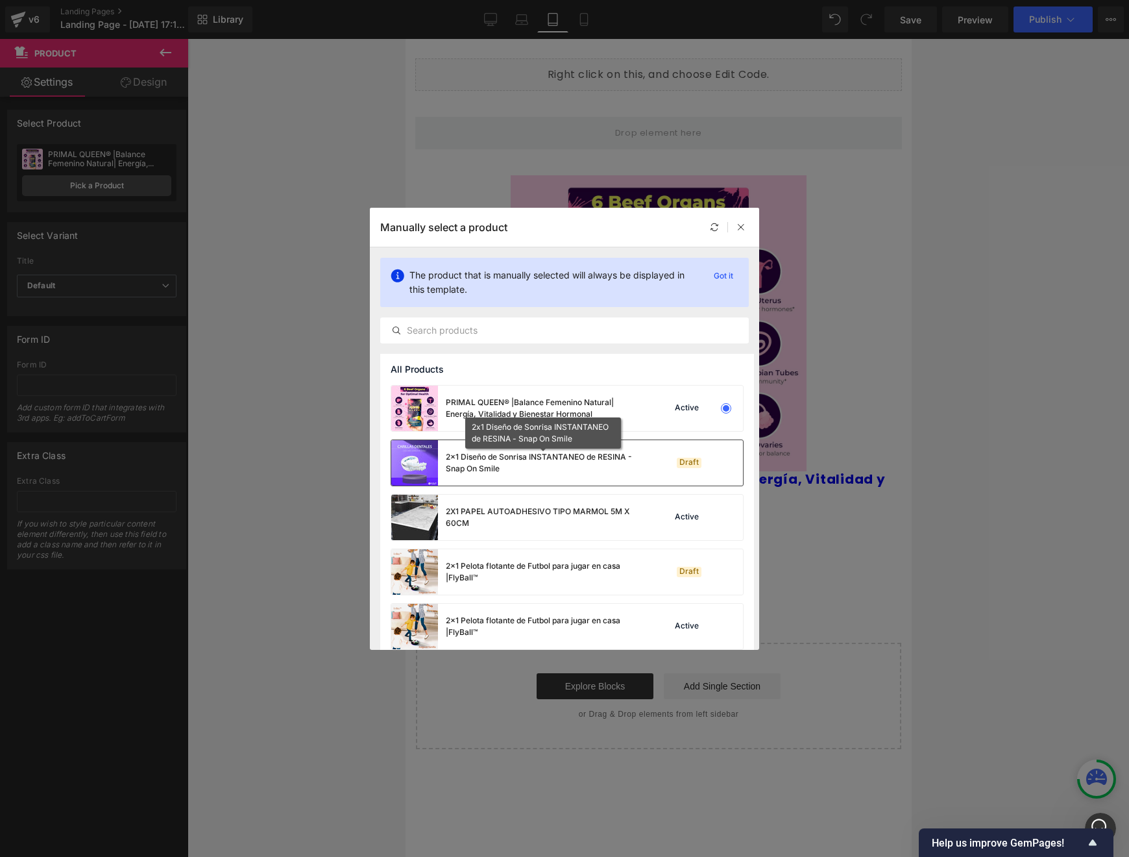
click at [593, 466] on div "2x1 Diseño de Sonrisa INSTANTANEO de RESINA - Snap On Smile" at bounding box center [543, 462] width 195 height 23
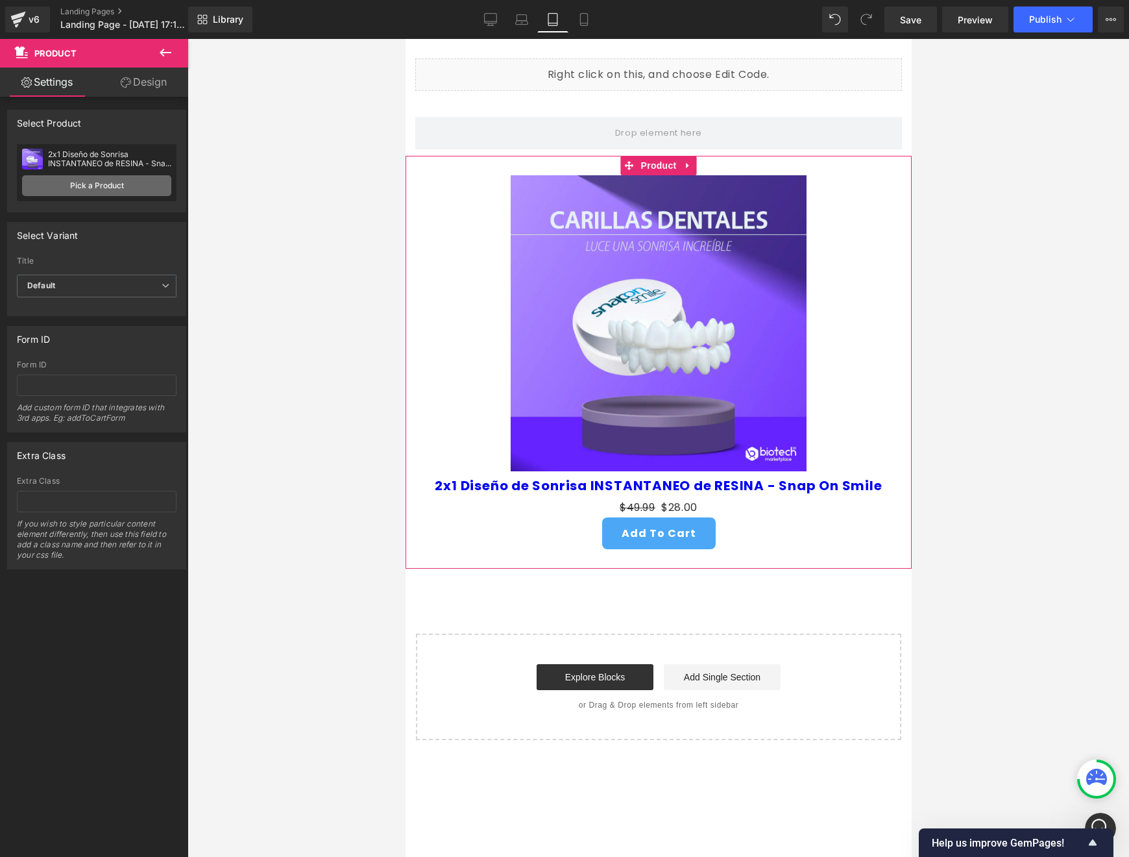
click at [64, 193] on link "Pick a Product" at bounding box center [96, 185] width 149 height 21
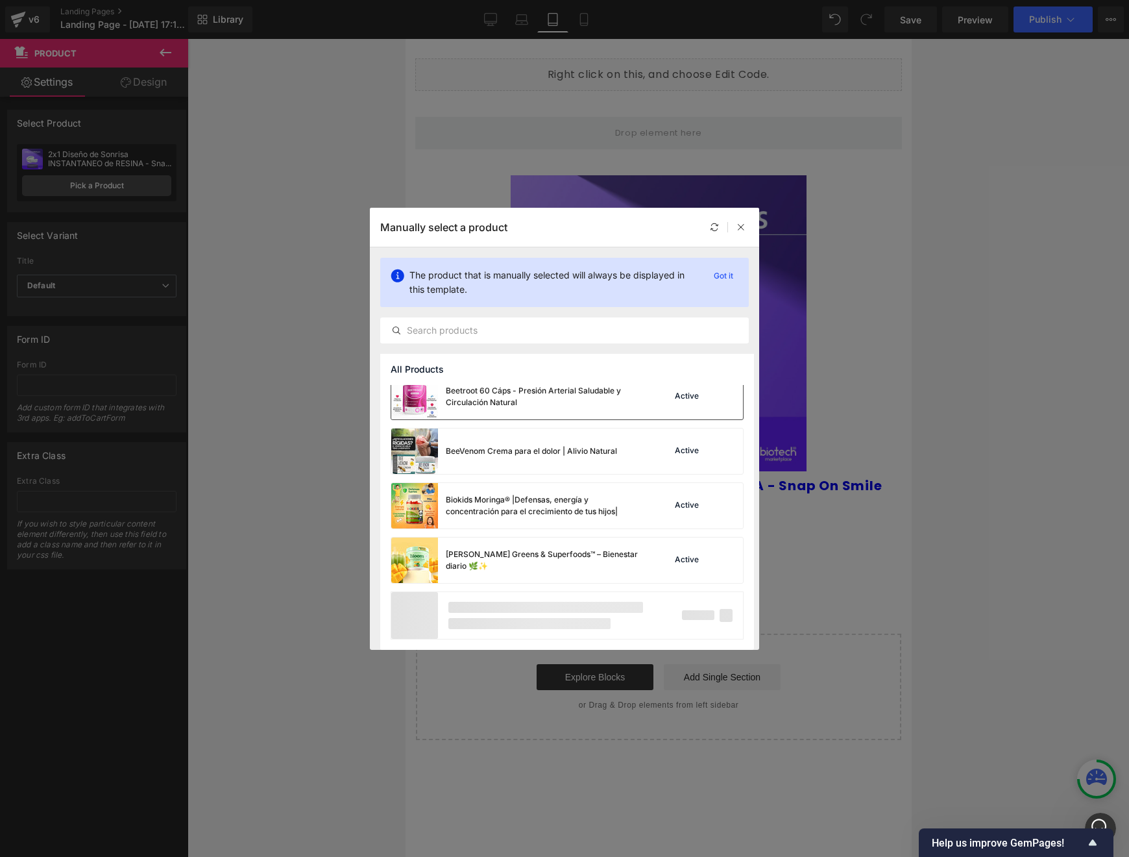
scroll to position [868, 0]
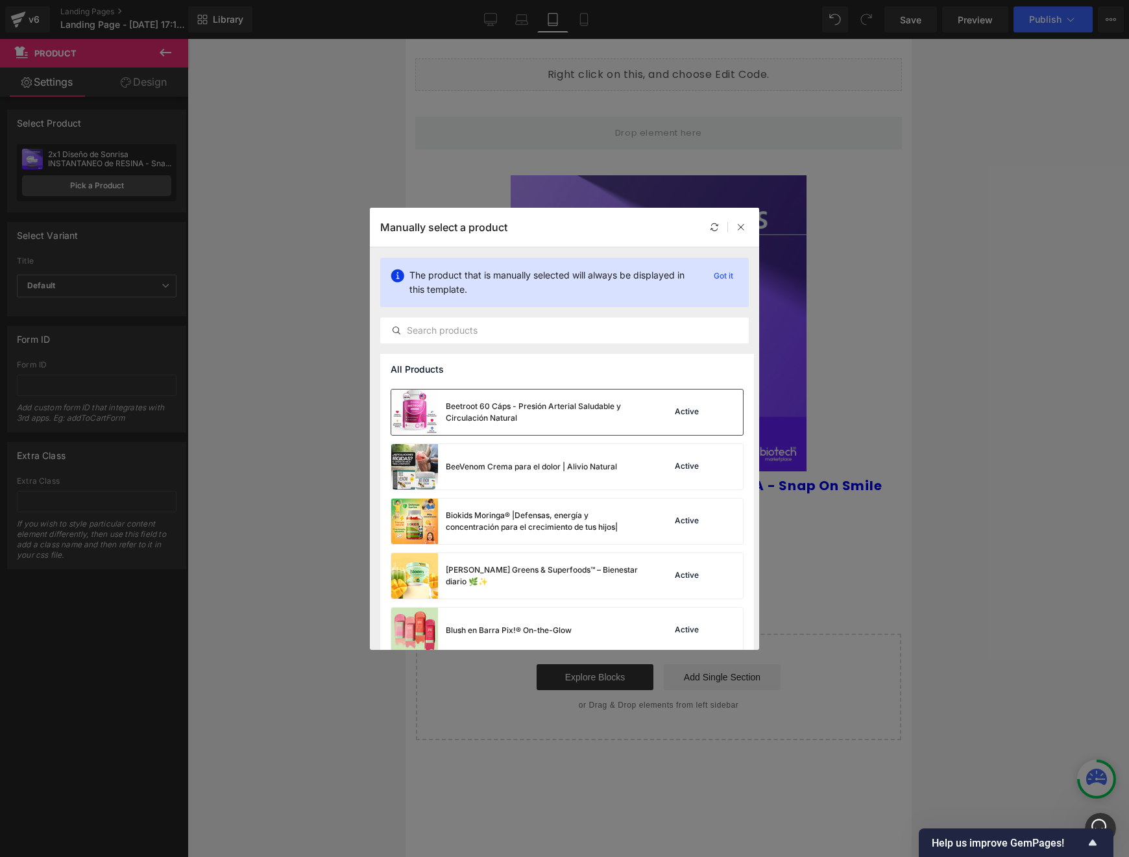
click at [561, 427] on div "Beetroot 60 Cáps - Presión Arterial Saludable y Circulación Natural" at bounding box center [515, 411] width 249 height 45
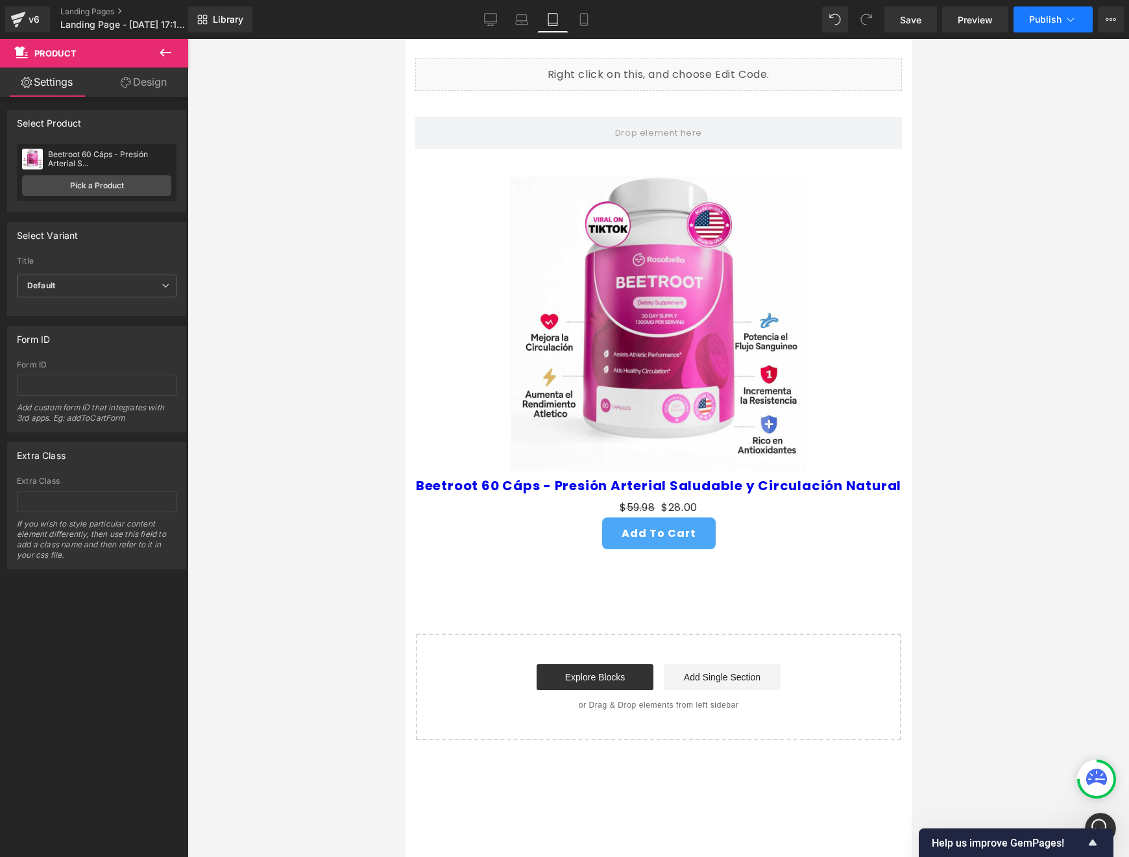
click at [1024, 29] on button "Publish" at bounding box center [1053, 19] width 79 height 26
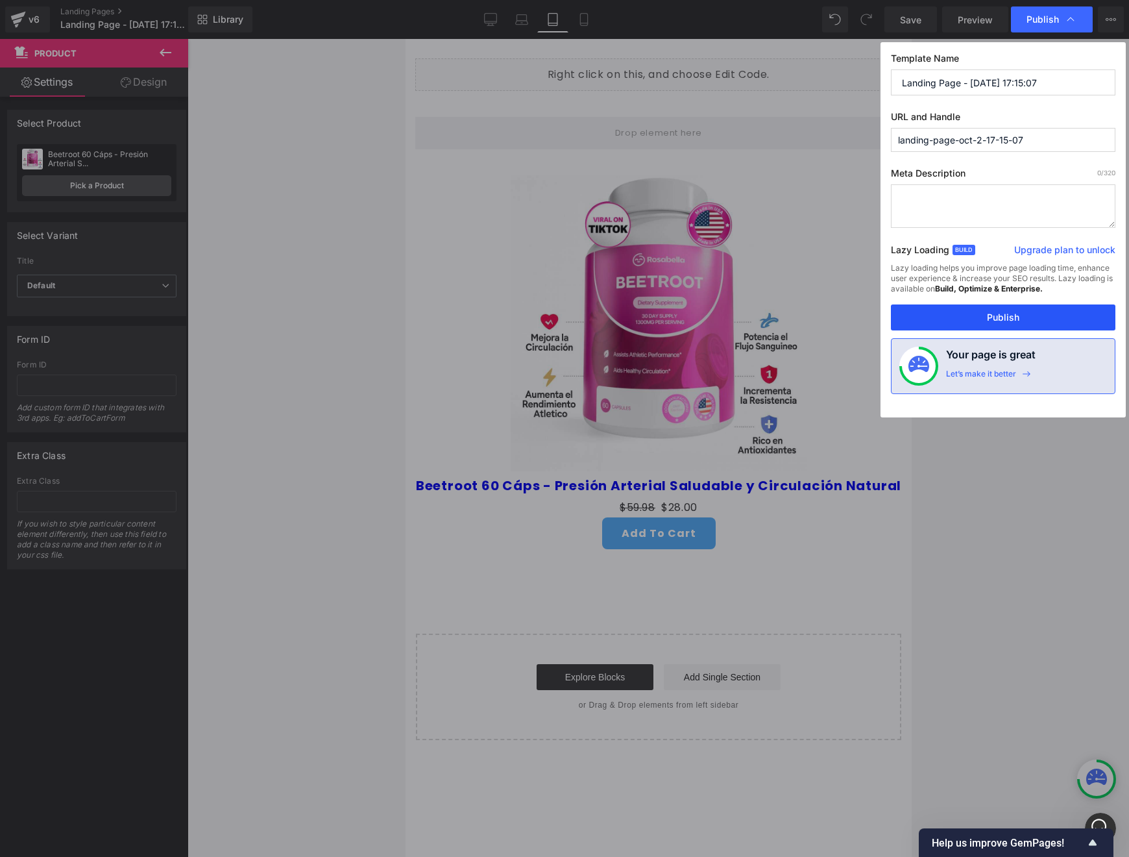
click at [985, 325] on button "Publish" at bounding box center [1003, 317] width 225 height 26
